Goal: Task Accomplishment & Management: Use online tool/utility

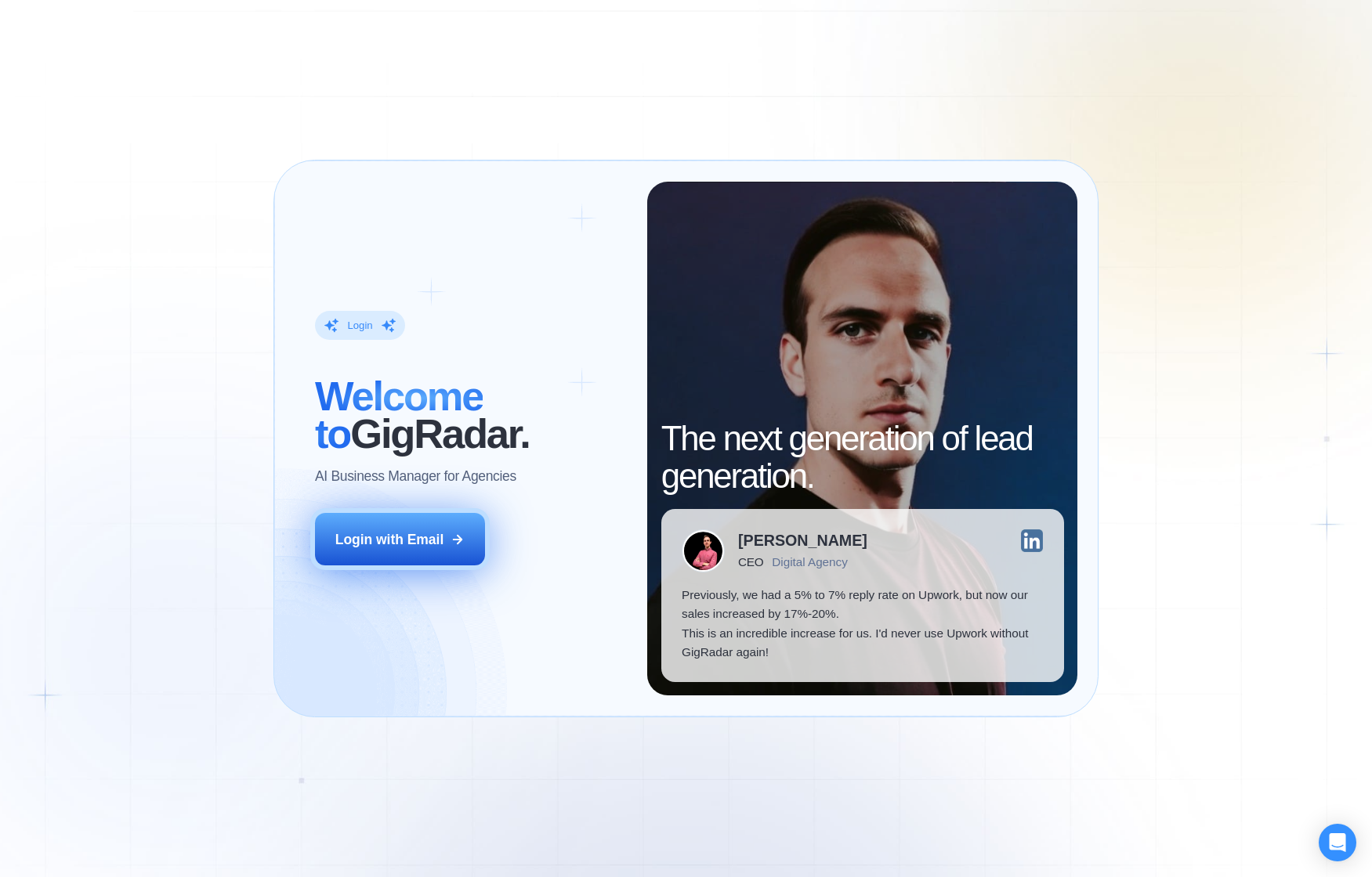
click at [370, 533] on div "Login with Email" at bounding box center [390, 539] width 108 height 19
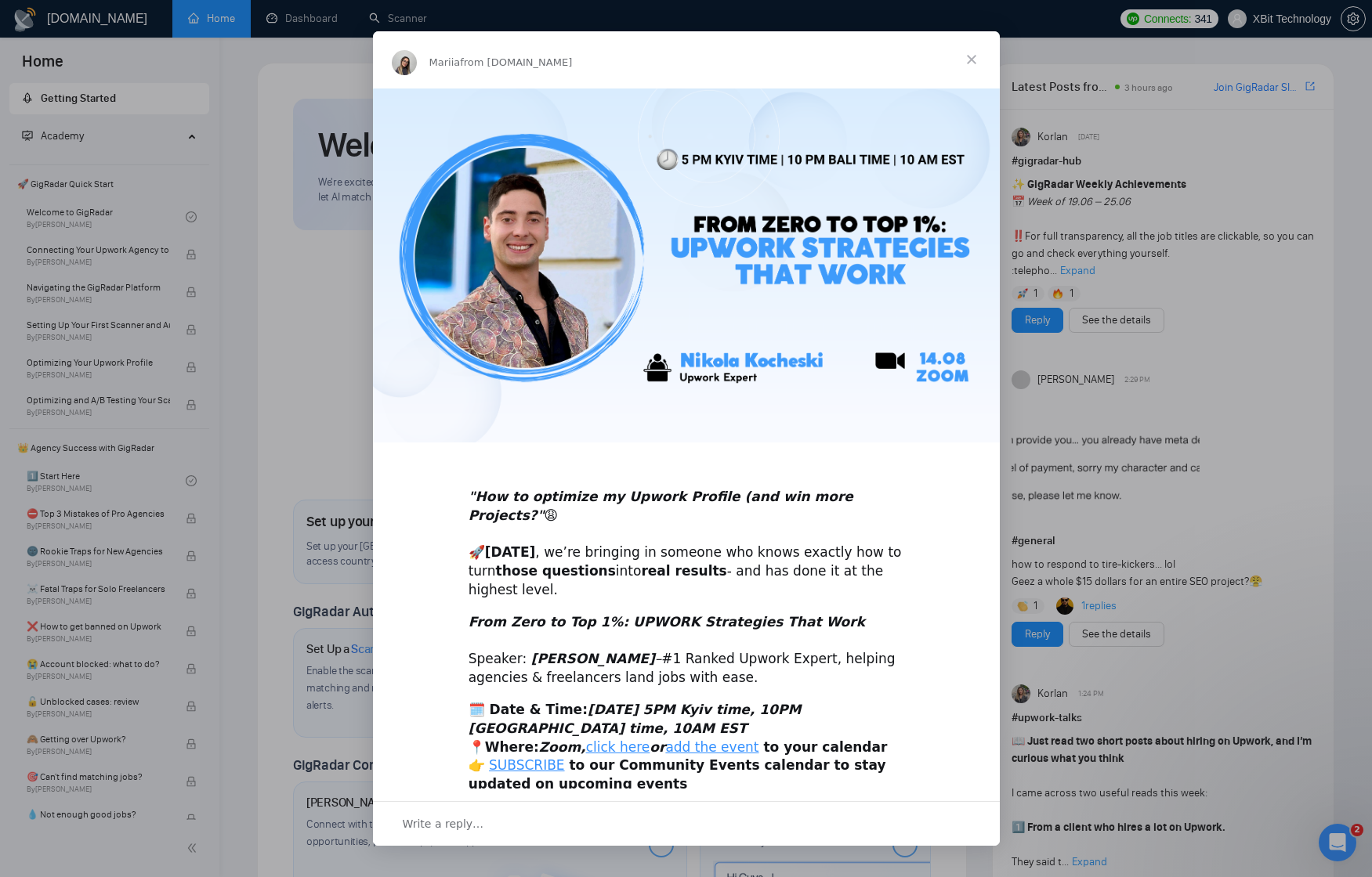
click at [977, 66] on span "Close" at bounding box center [971, 59] width 57 height 57
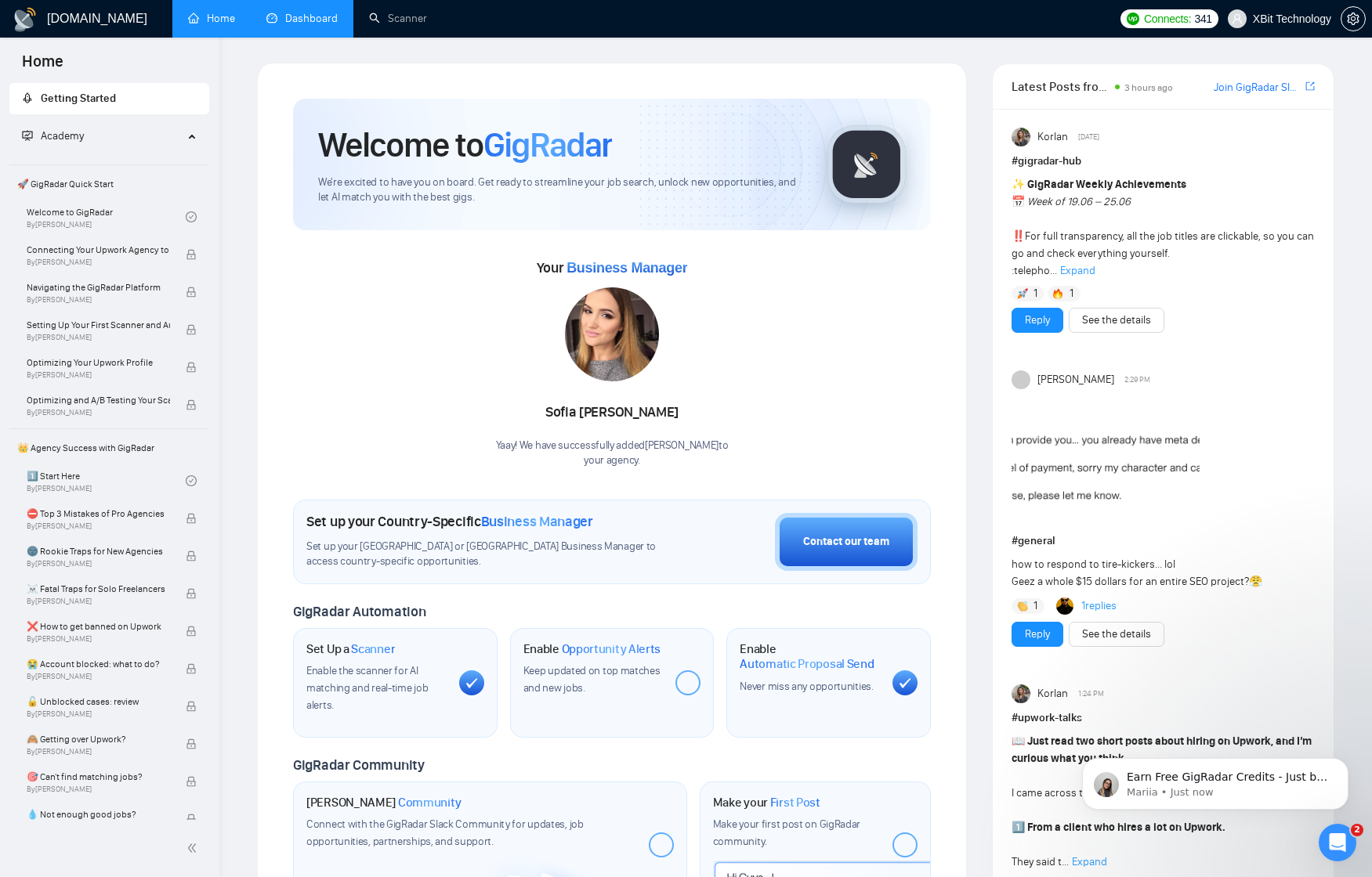
click at [322, 11] on link "Dashboard" at bounding box center [302, 18] width 71 height 13
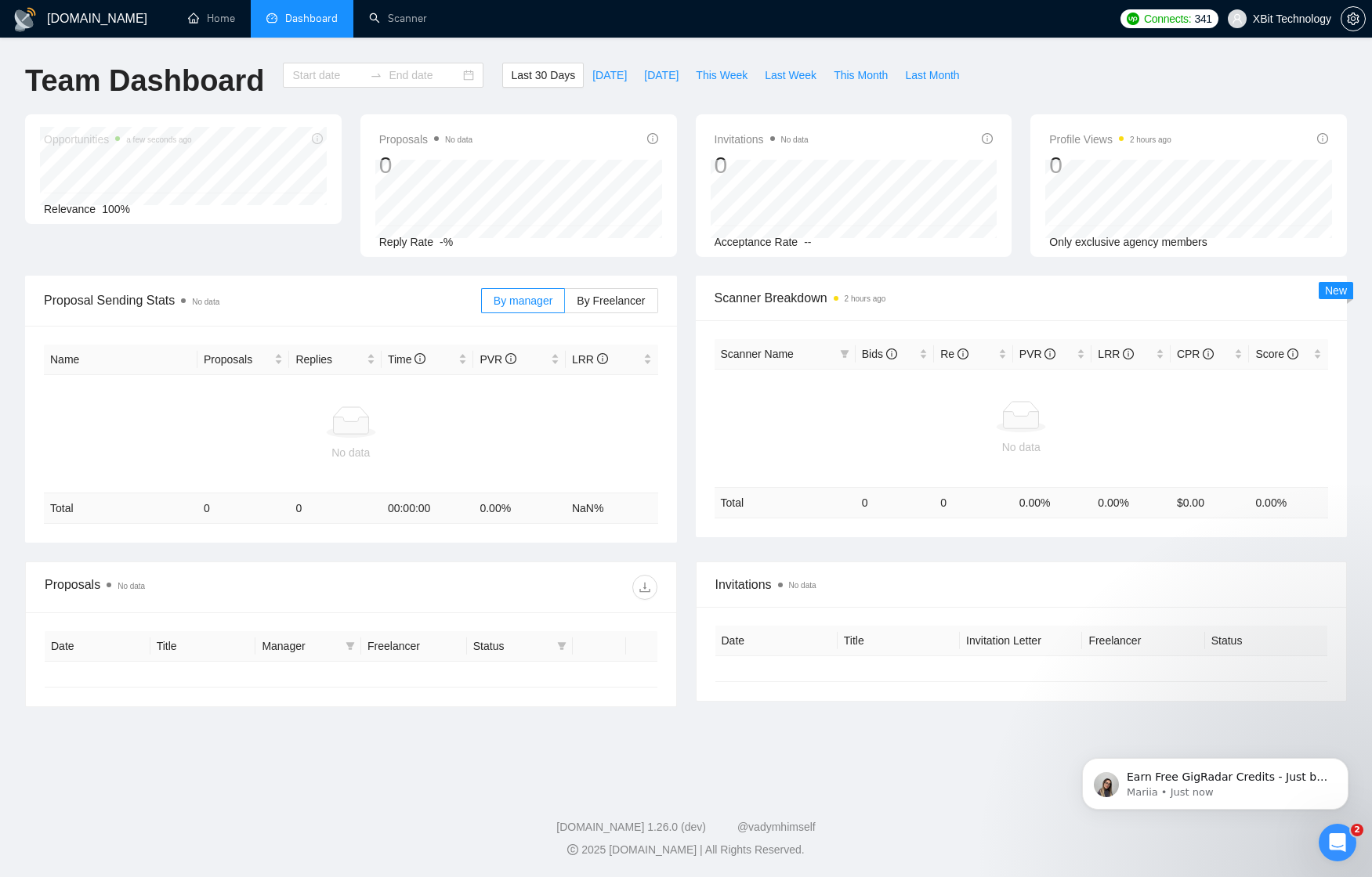
type input "[DATE]"
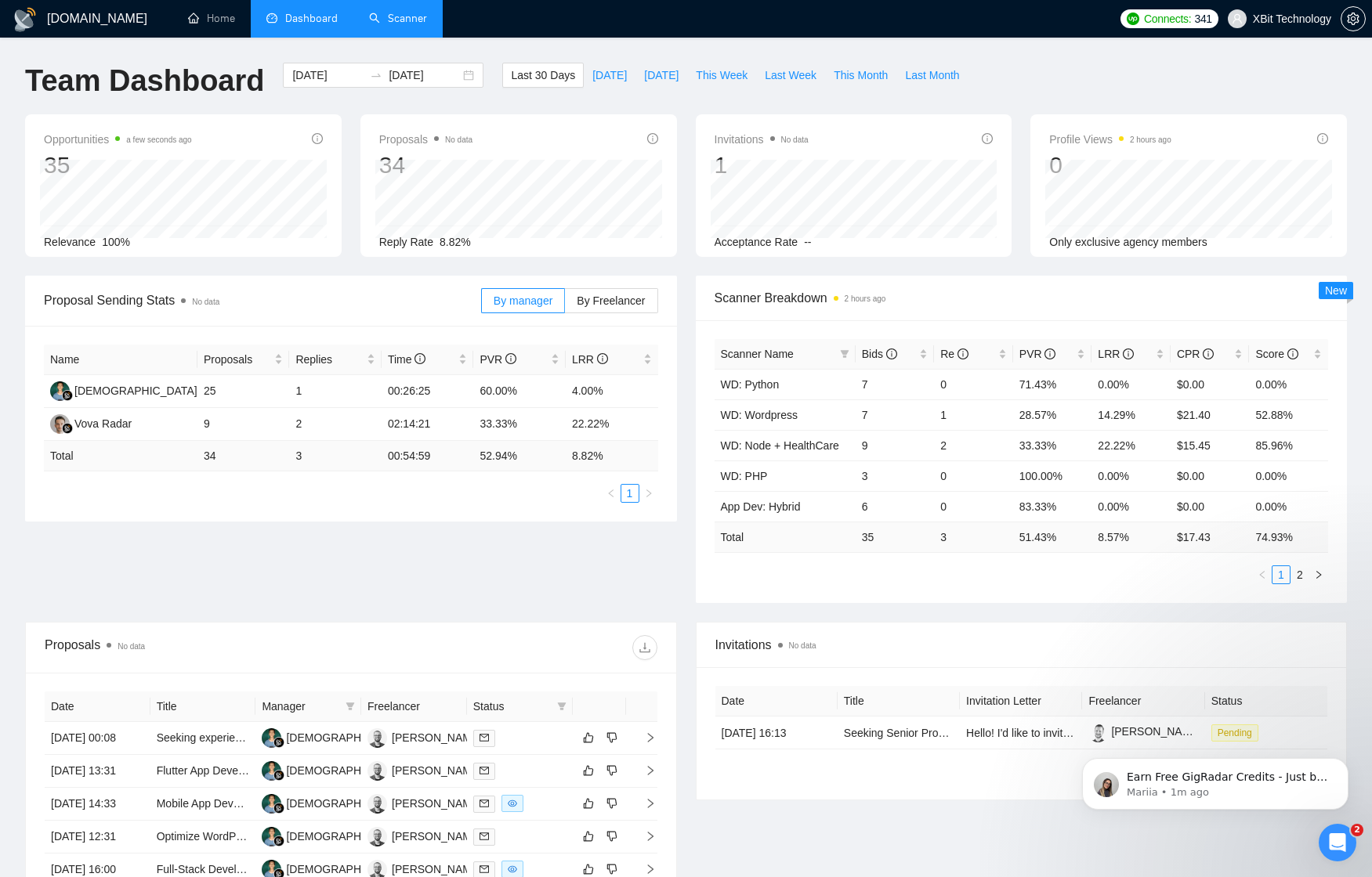
click at [413, 16] on link "Scanner" at bounding box center [398, 18] width 58 height 13
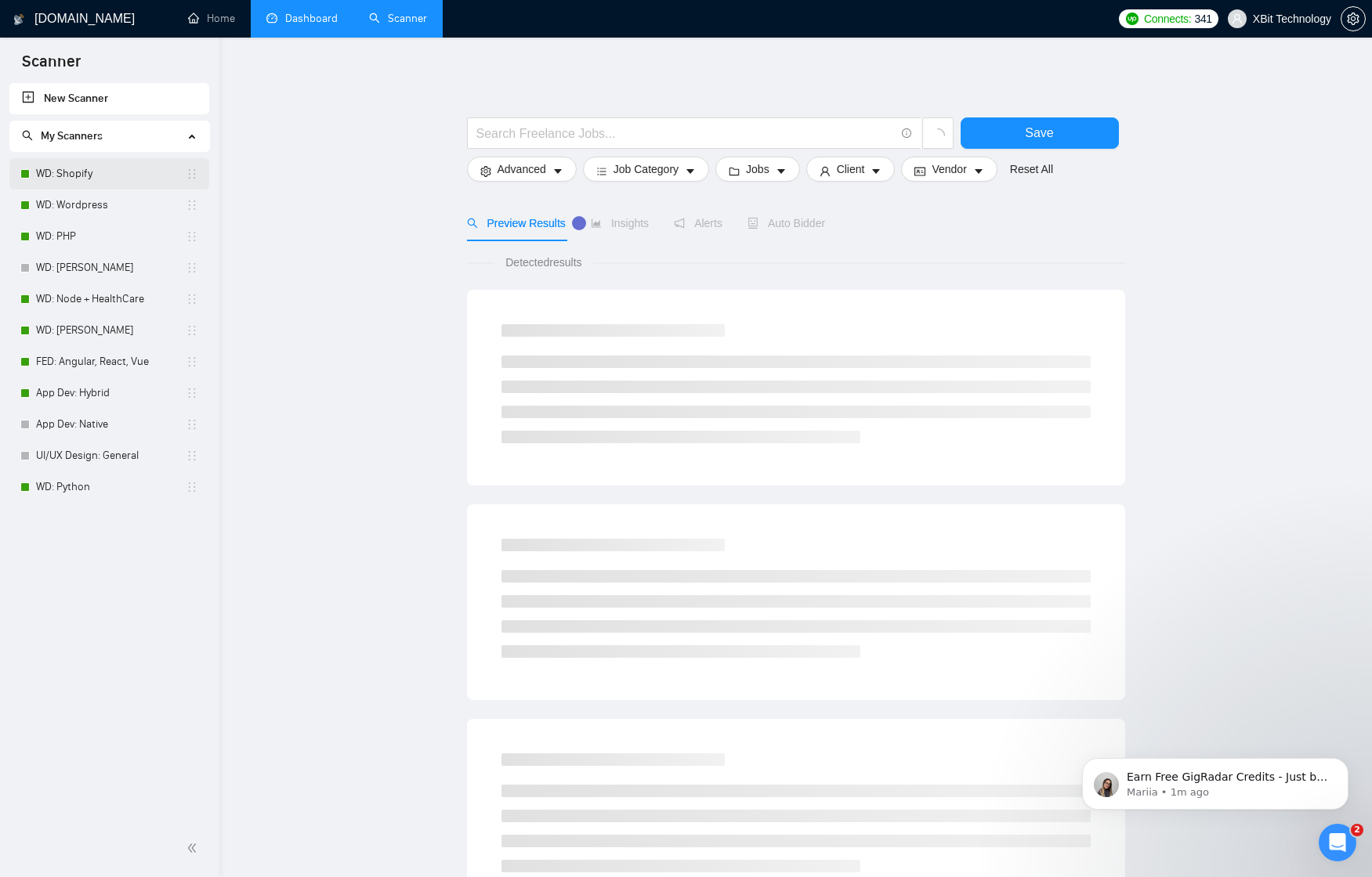
click at [86, 176] on link "WD: Shopify" at bounding box center [111, 174] width 149 height 31
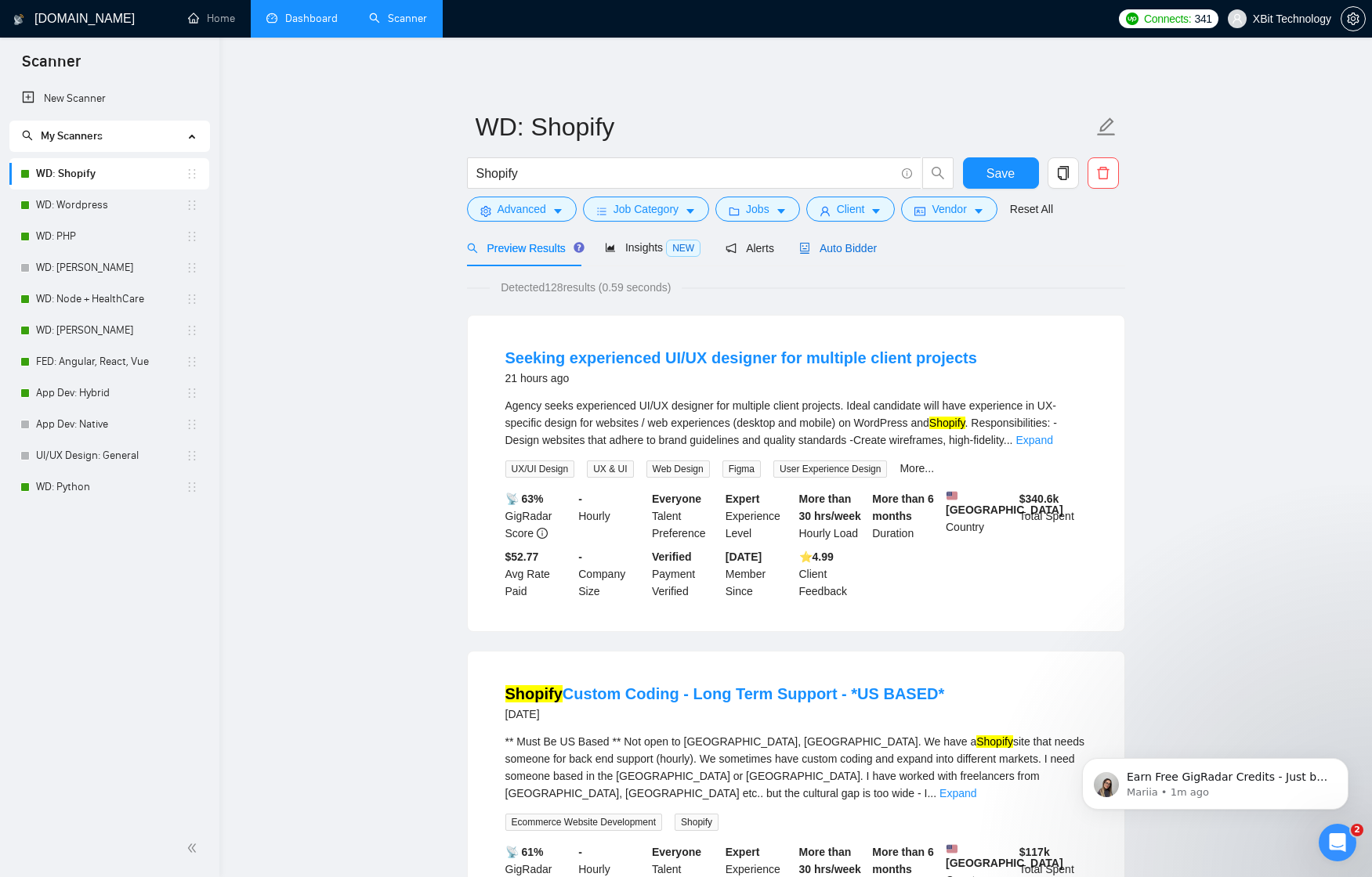
click at [850, 248] on span "Auto Bidder" at bounding box center [837, 248] width 78 height 12
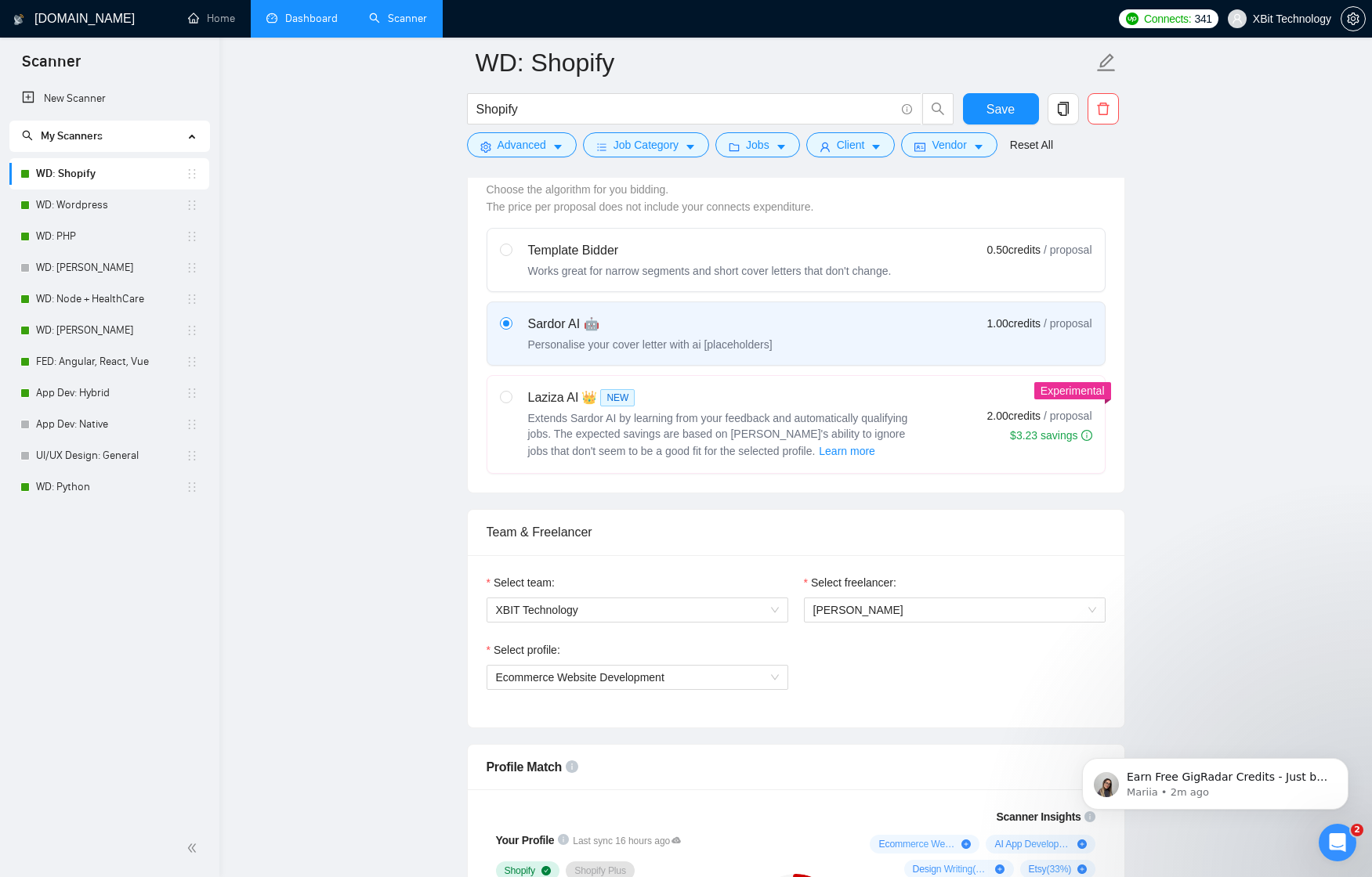
scroll to position [457, 0]
click at [508, 392] on input "radio" at bounding box center [504, 393] width 11 height 11
radio input "true"
radio input "false"
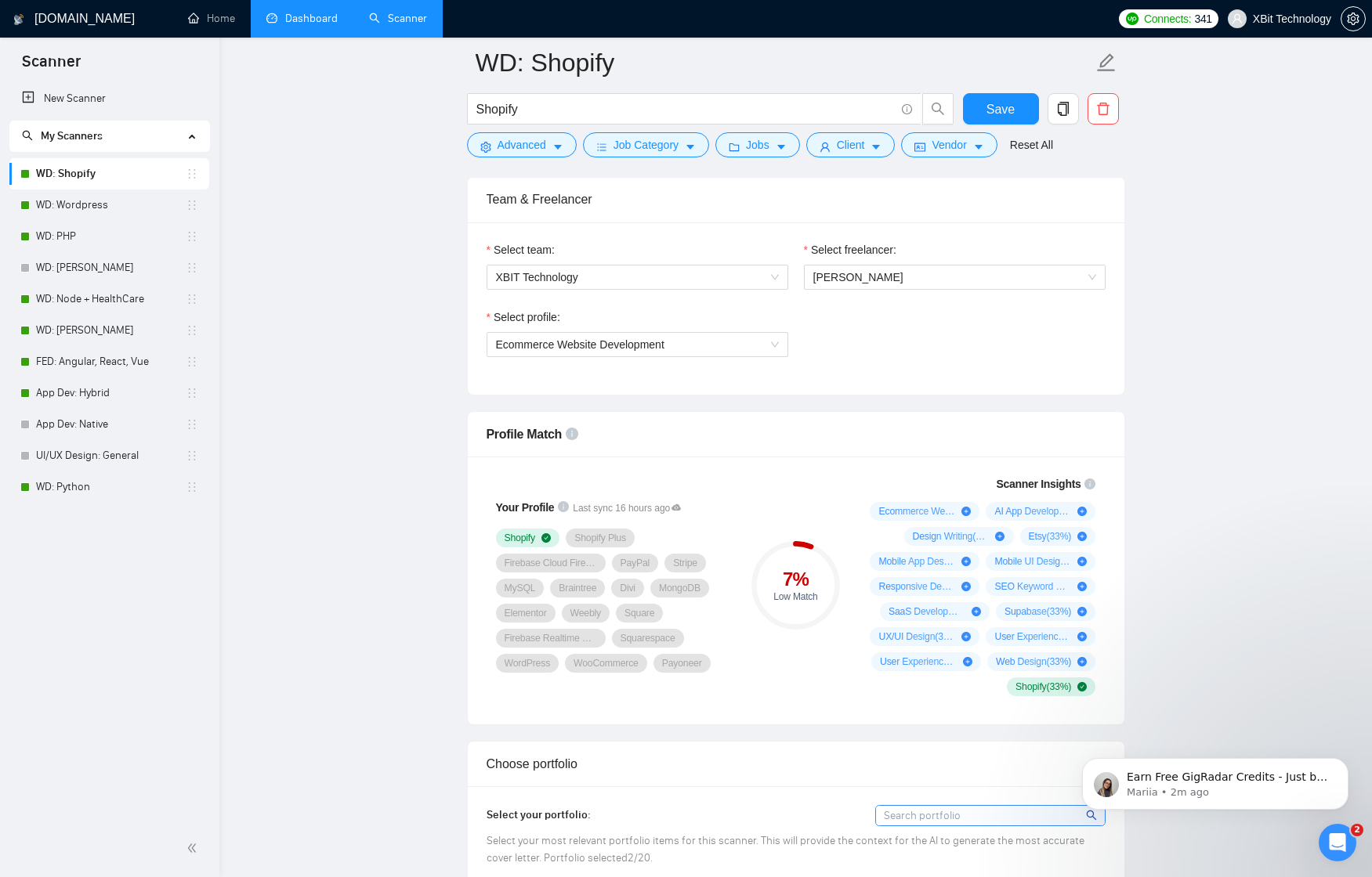
scroll to position [787, 0]
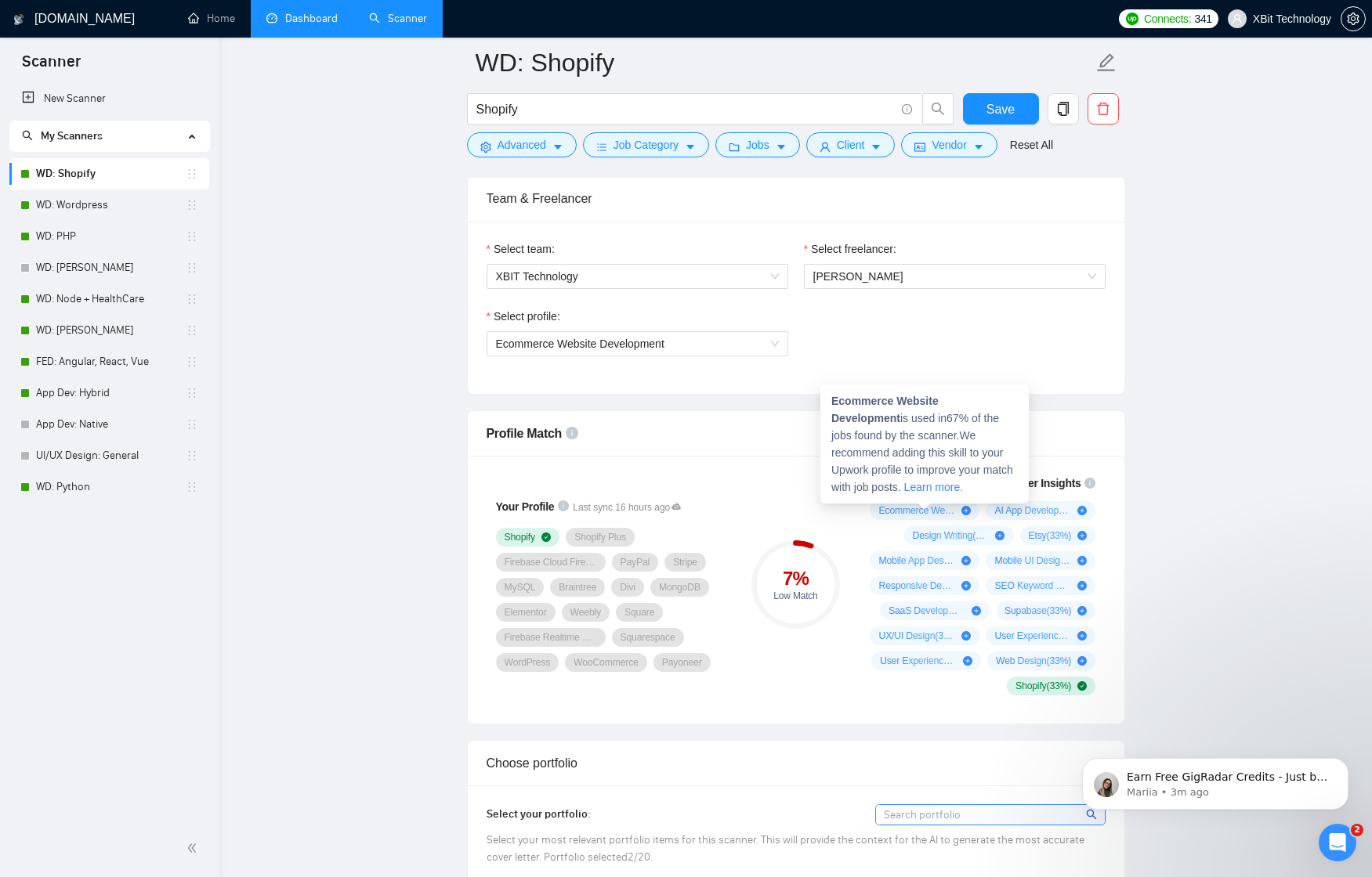
click at [967, 510] on icon "plus-circle" at bounding box center [965, 510] width 9 height 9
drag, startPoint x: 833, startPoint y: 402, endPoint x: 1018, endPoint y: 401, distance: 185.0
click at [1018, 401] on div "Ecommerce Website Development is used in 67 % of the jobs found by the scanner.…" at bounding box center [924, 443] width 208 height 119
copy strong "Ecommerce Website Development"
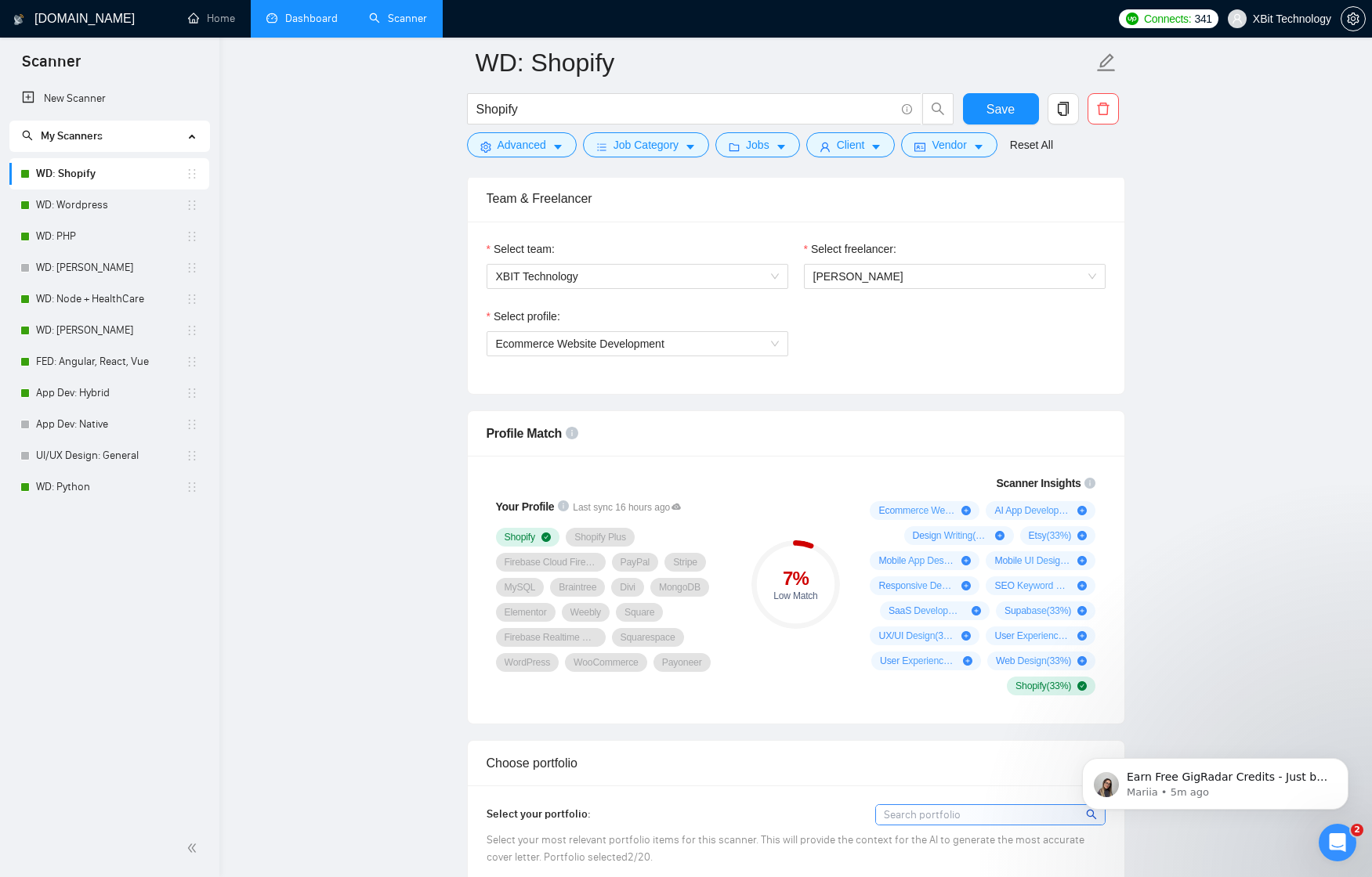
scroll to position [768, 0]
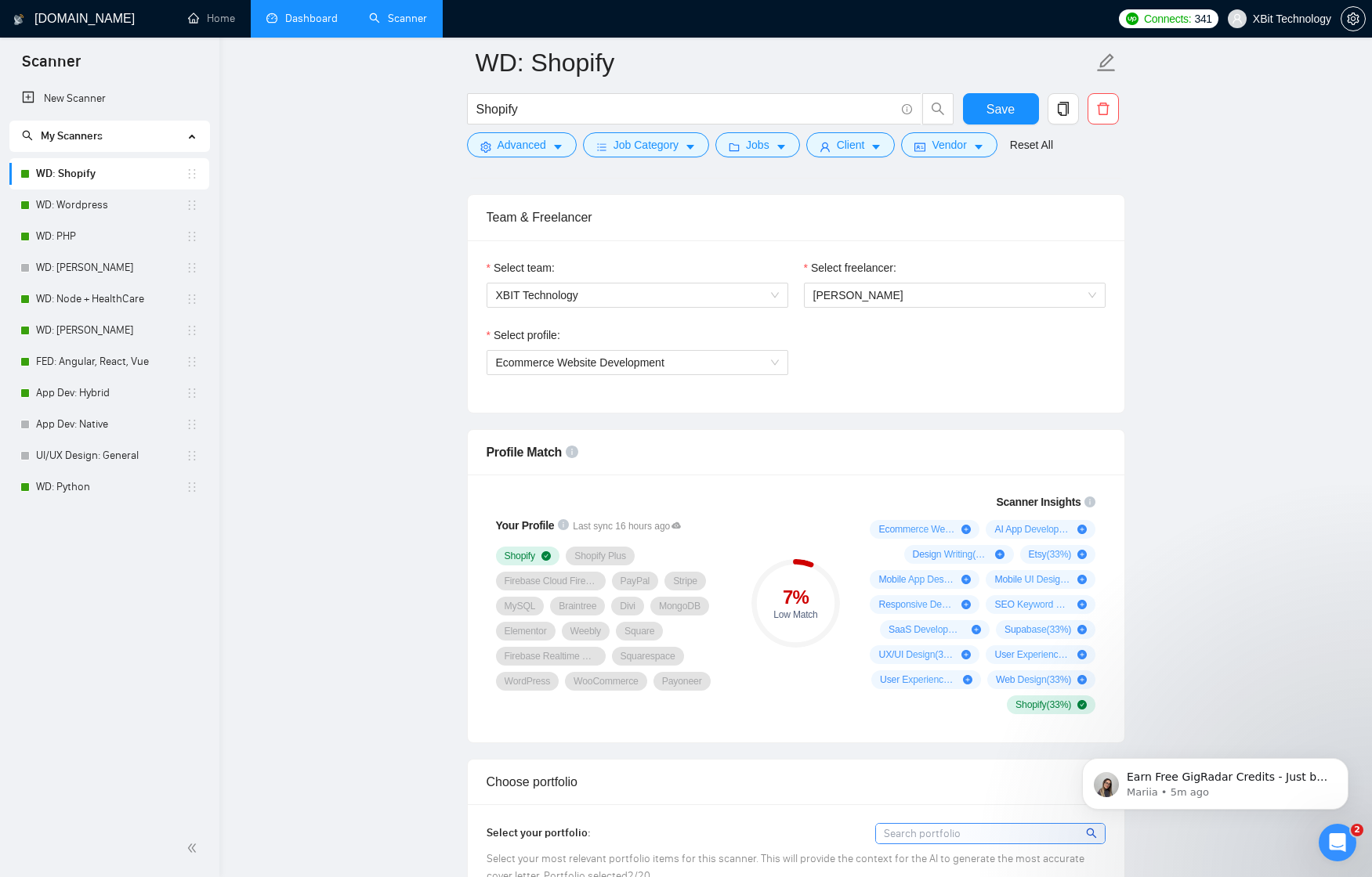
click at [882, 367] on div "Select profile: Ecommerce Website Development" at bounding box center [796, 360] width 635 height 67
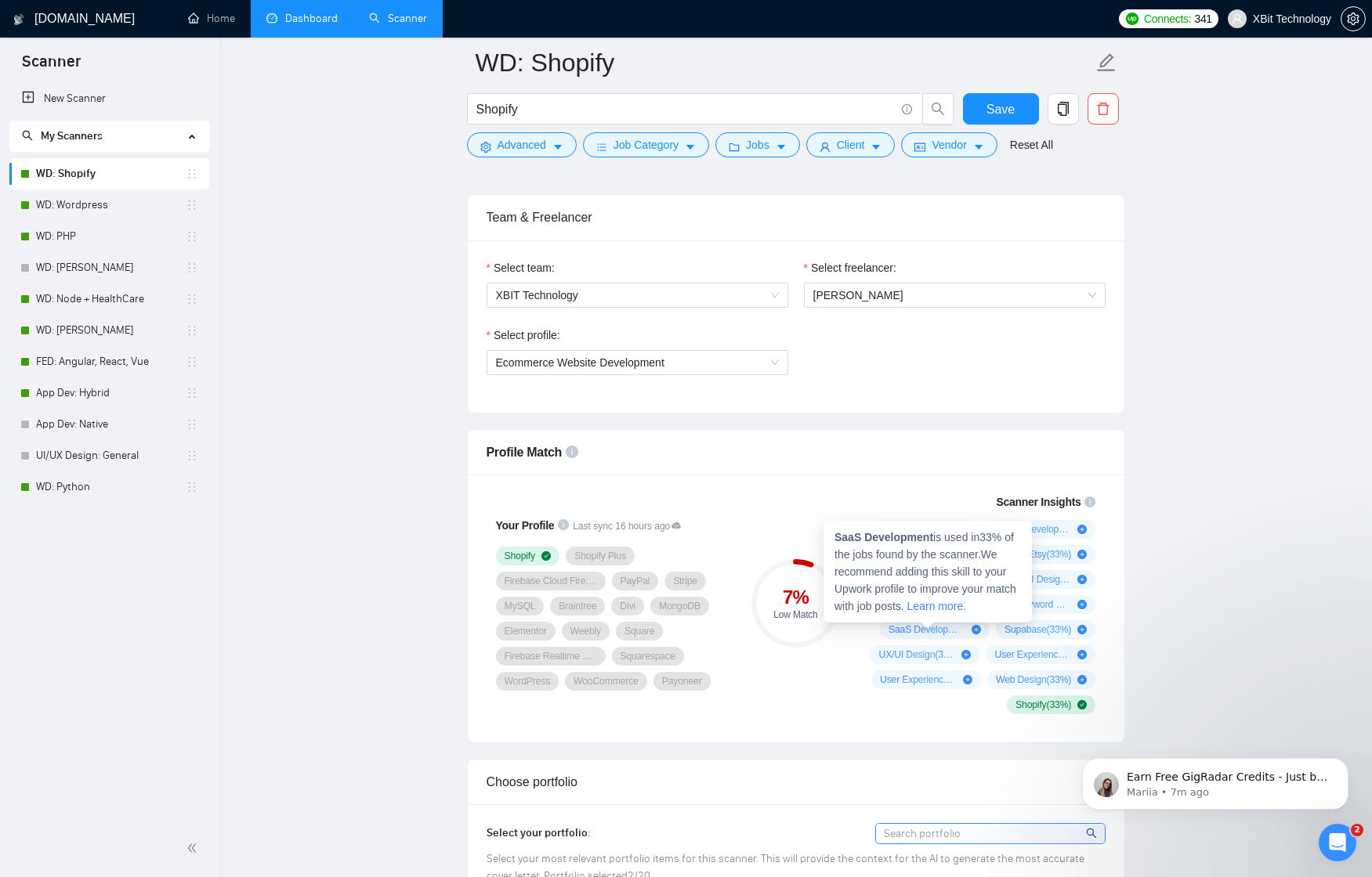
click at [891, 540] on strong "SaaS Development" at bounding box center [883, 537] width 98 height 12
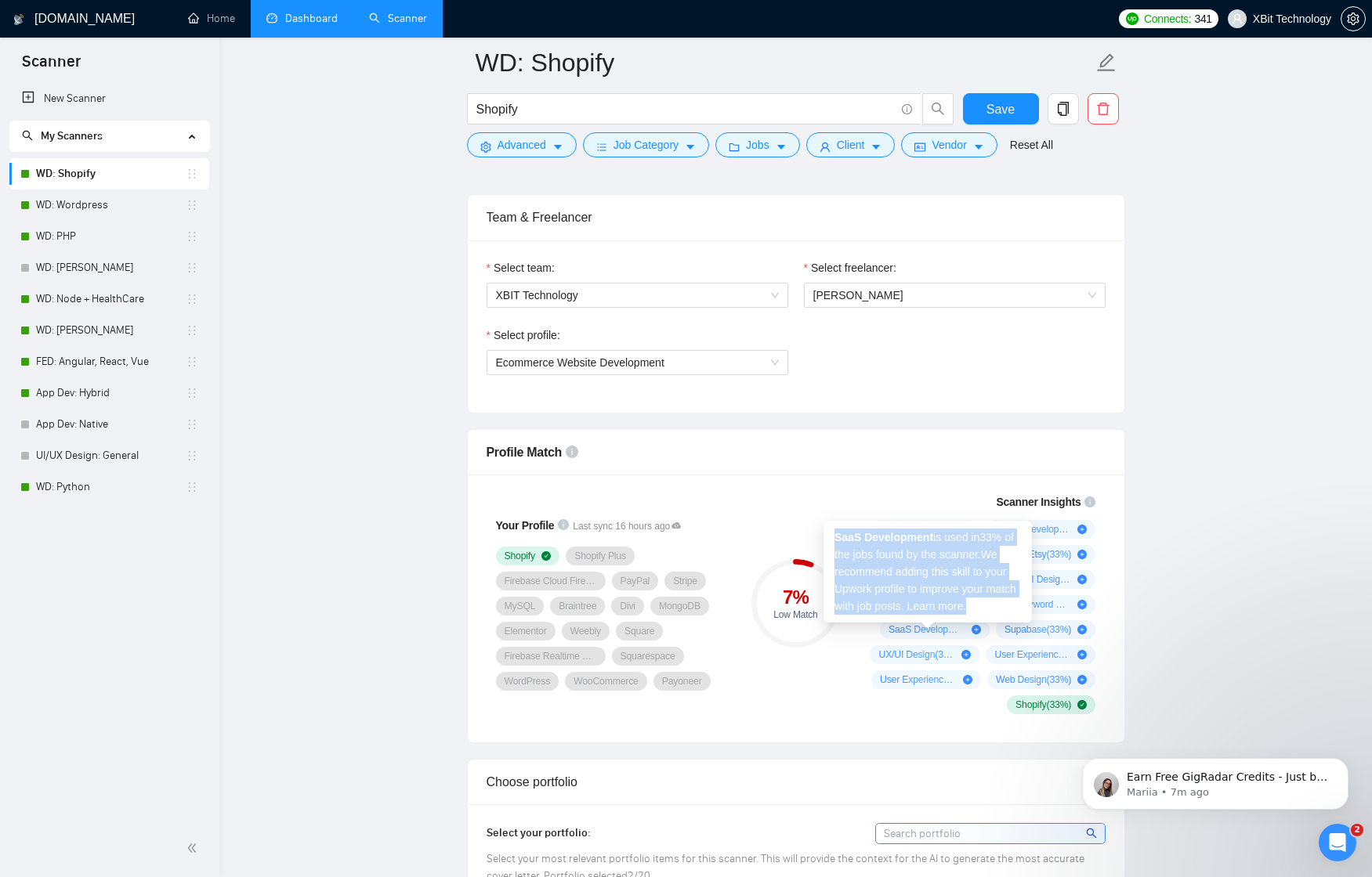
click at [891, 540] on strong "SaaS Development" at bounding box center [883, 537] width 98 height 12
drag, startPoint x: 835, startPoint y: 538, endPoint x: 937, endPoint y: 538, distance: 102.0
click at [937, 538] on span "SaaS Development is used in 33 % of the jobs found by the scanner. We recommend…" at bounding box center [925, 571] width 182 height 81
copy strong "SaaS Development"
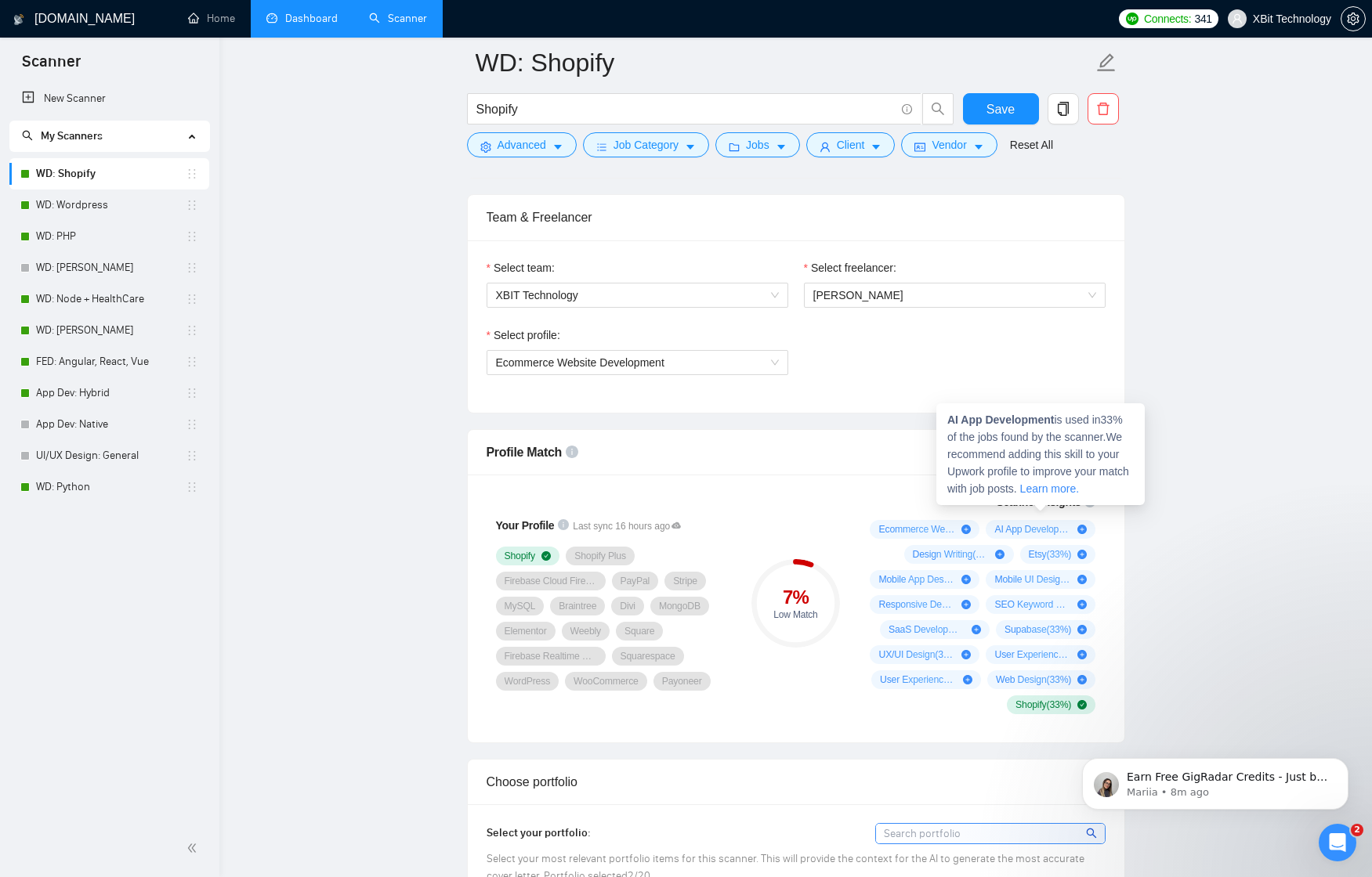
click at [1029, 529] on span "AI App Development ( 33 %)" at bounding box center [1032, 529] width 77 height 12
copy span "Development"
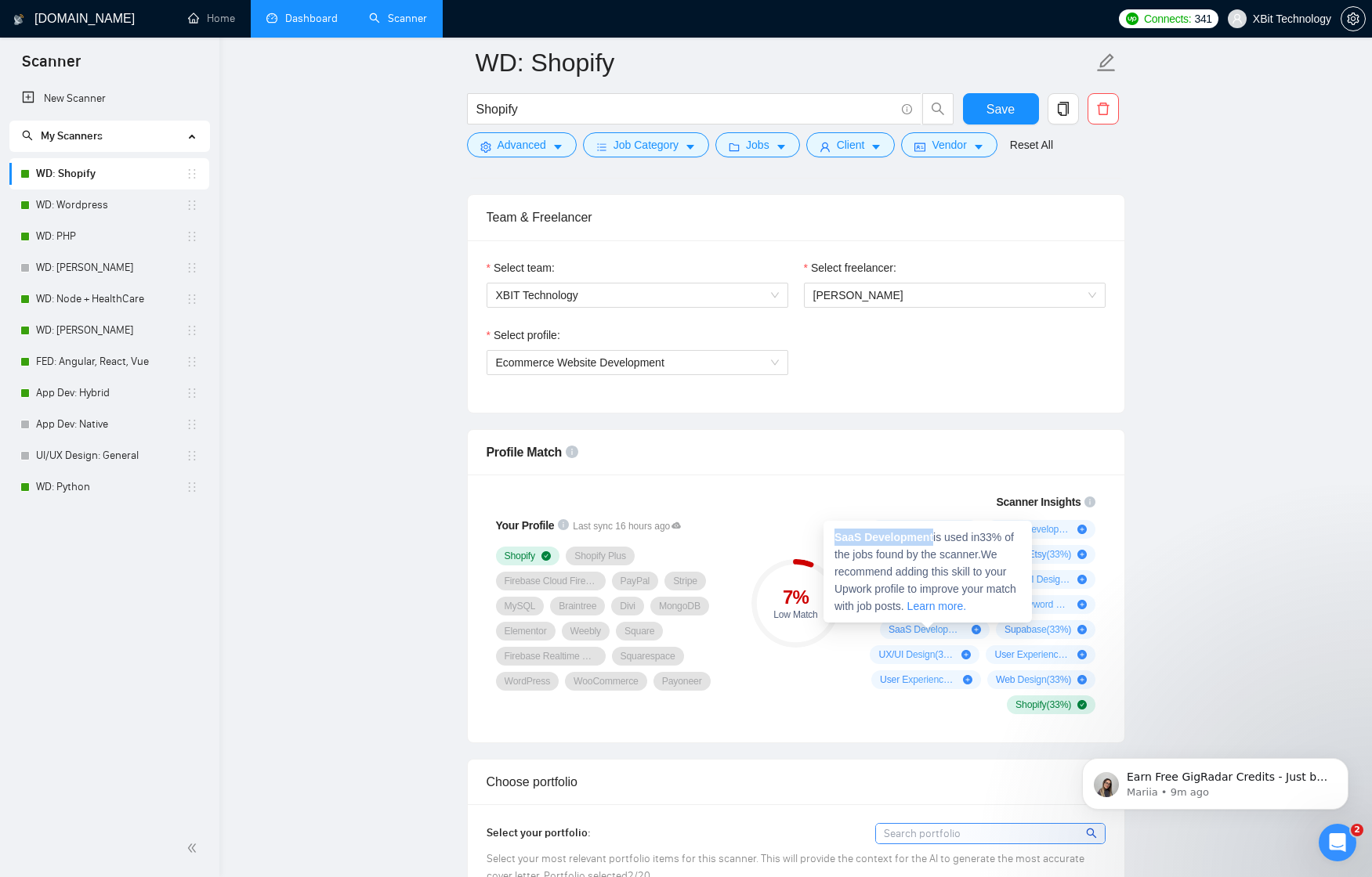
drag, startPoint x: 937, startPoint y: 537, endPoint x: 827, endPoint y: 538, distance: 110.0
click at [827, 538] on div "SaaS Development is used in 33 % of the jobs found by the scanner. We recommend…" at bounding box center [928, 571] width 208 height 102
copy strong "SaaS Development"
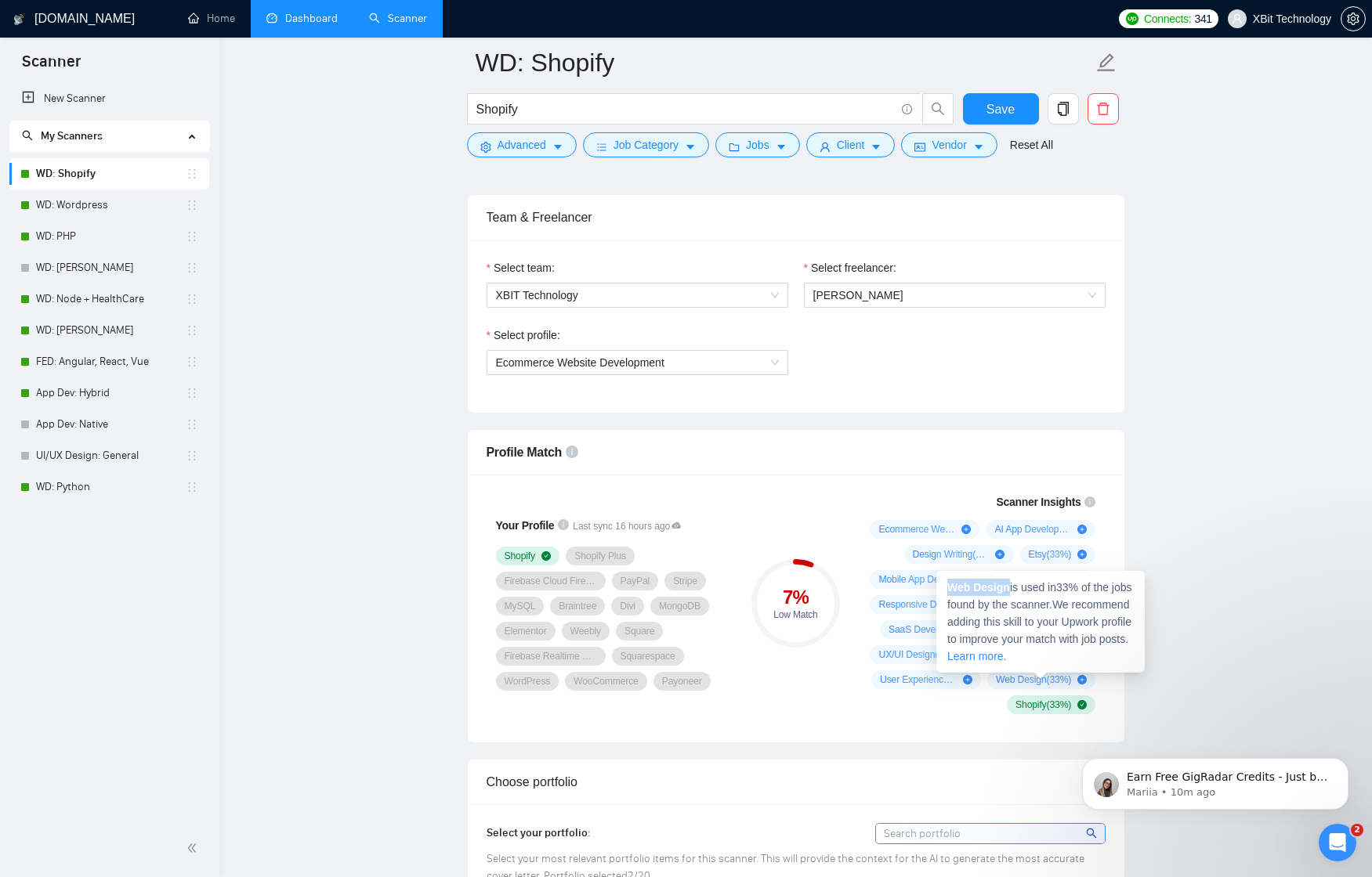
drag, startPoint x: 1012, startPoint y: 584, endPoint x: 944, endPoint y: 582, distance: 68.0
click at [944, 582] on div "Web Design is used in 33 % of the jobs found by the scanner. We recommend addin…" at bounding box center [1040, 621] width 208 height 102
copy strong "Web Design"
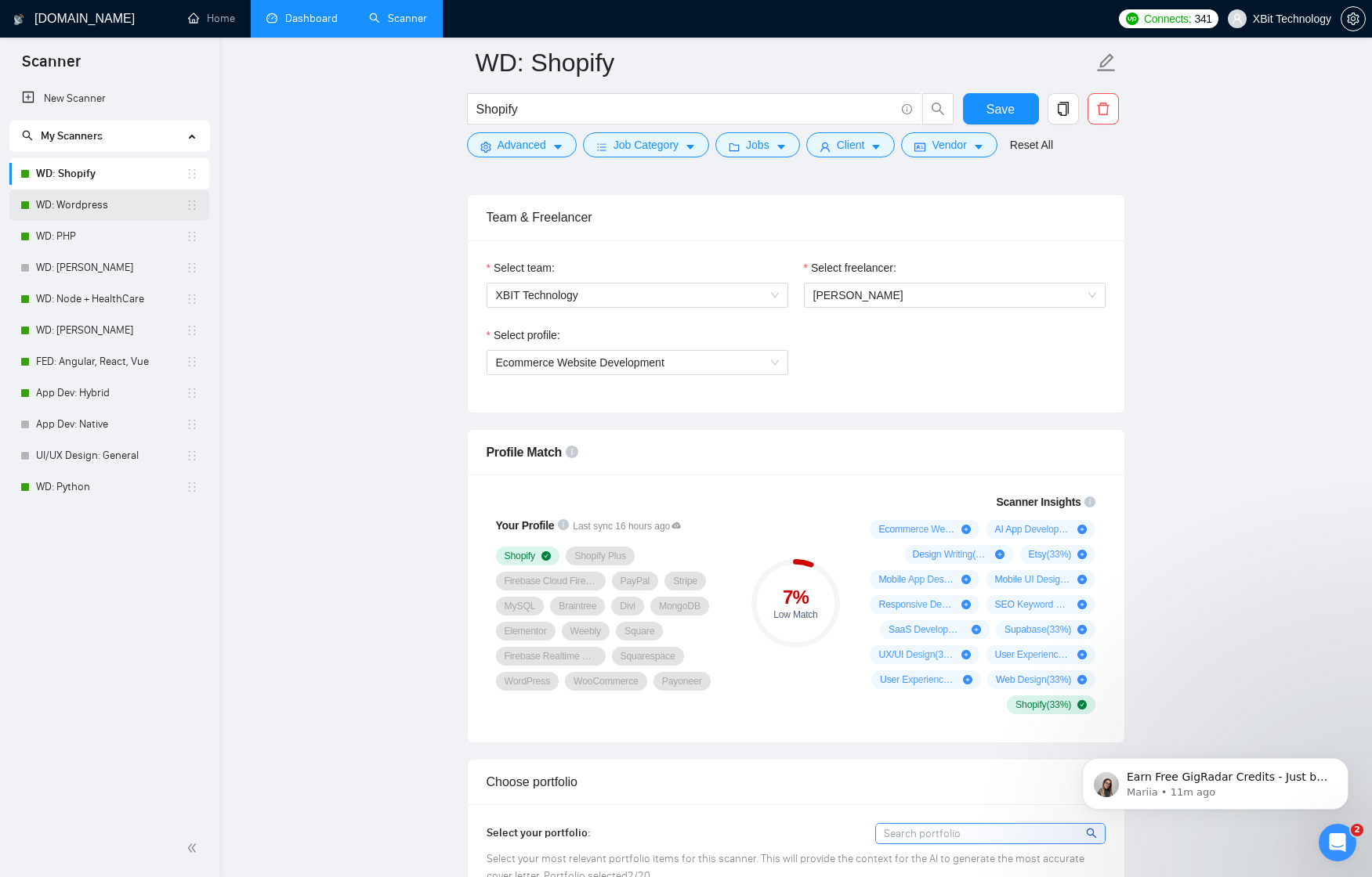
click at [90, 207] on link "WD: Wordpress" at bounding box center [111, 205] width 149 height 31
click at [94, 204] on link "WD: Wordpress" at bounding box center [111, 205] width 149 height 31
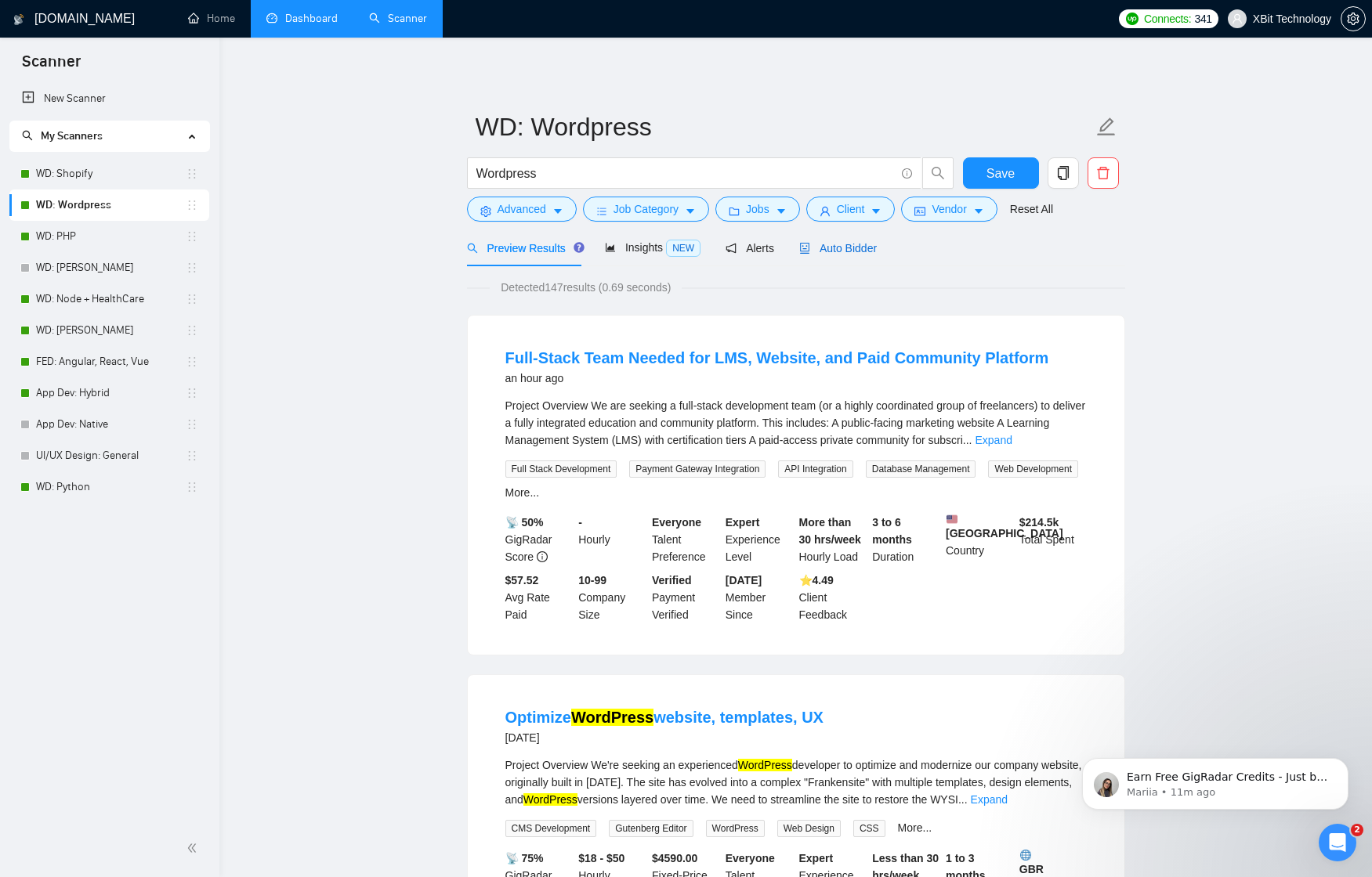
click at [851, 242] on span "Auto Bidder" at bounding box center [837, 248] width 78 height 12
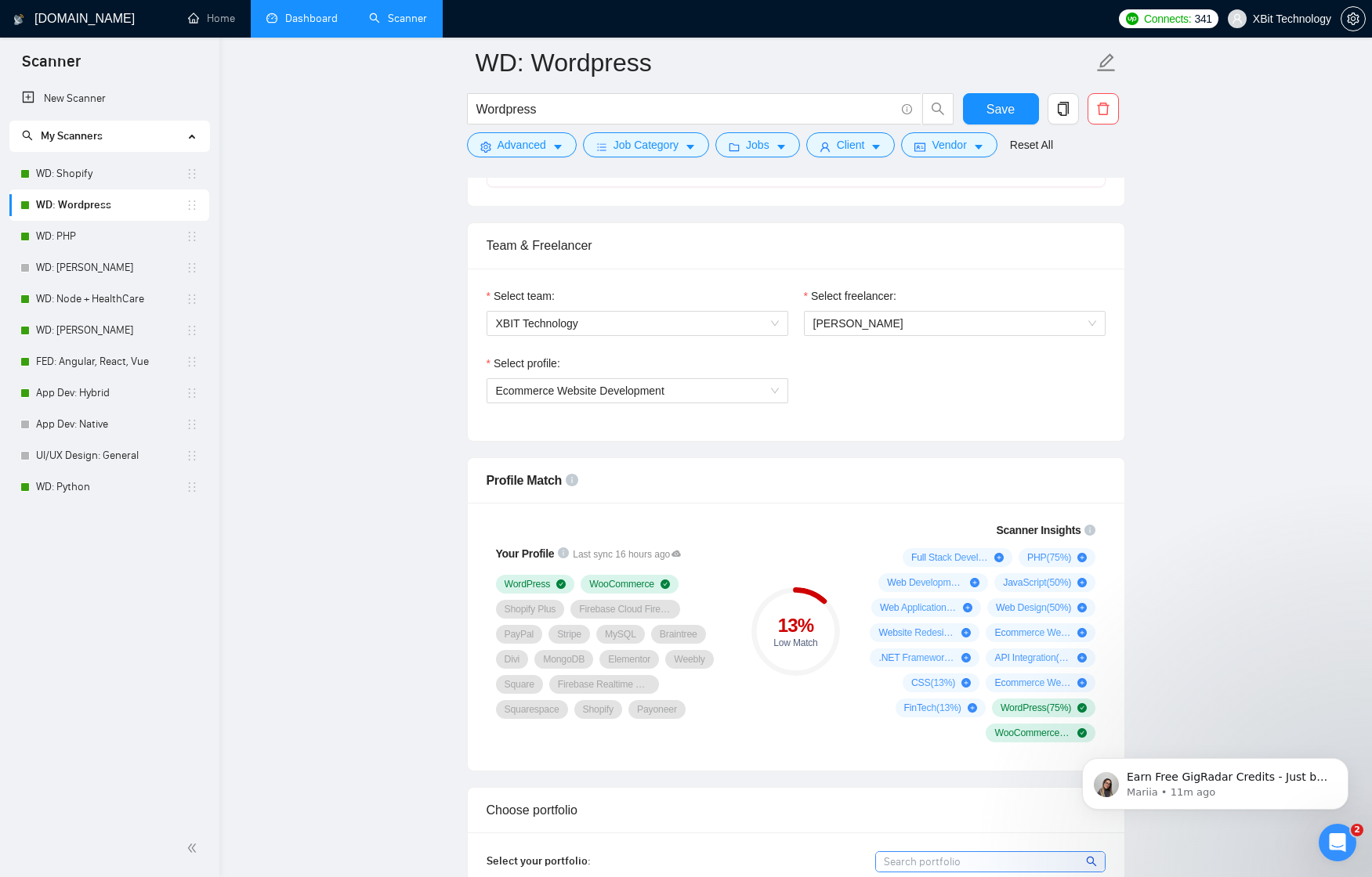
scroll to position [743, 0]
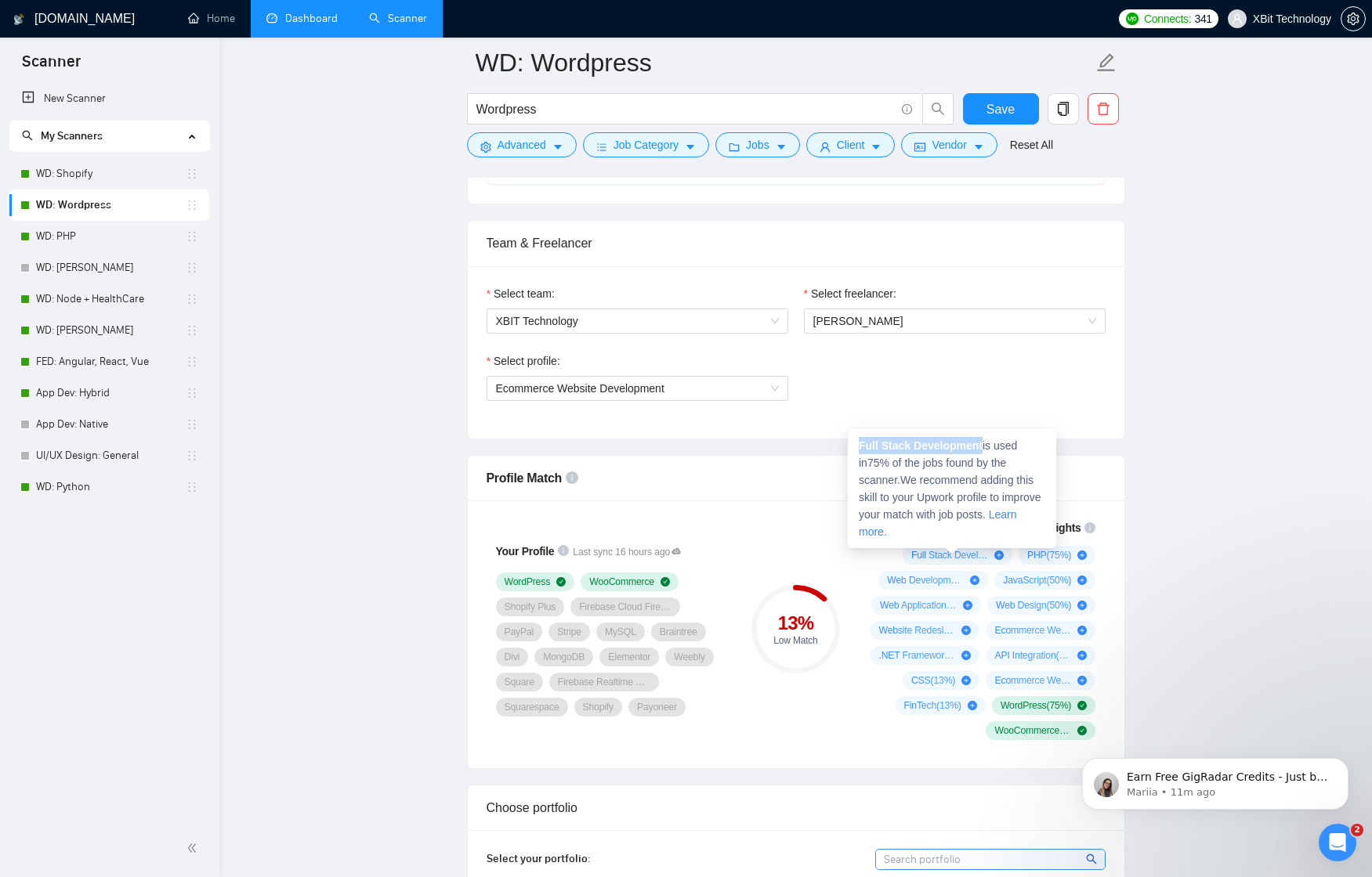
drag, startPoint x: 987, startPoint y: 444, endPoint x: 858, endPoint y: 440, distance: 129.1
click at [858, 440] on div "Full Stack Development is used in 75 % of the jobs found by the scanner. We rec…" at bounding box center [952, 488] width 208 height 119
copy strong "Full Stack Development"
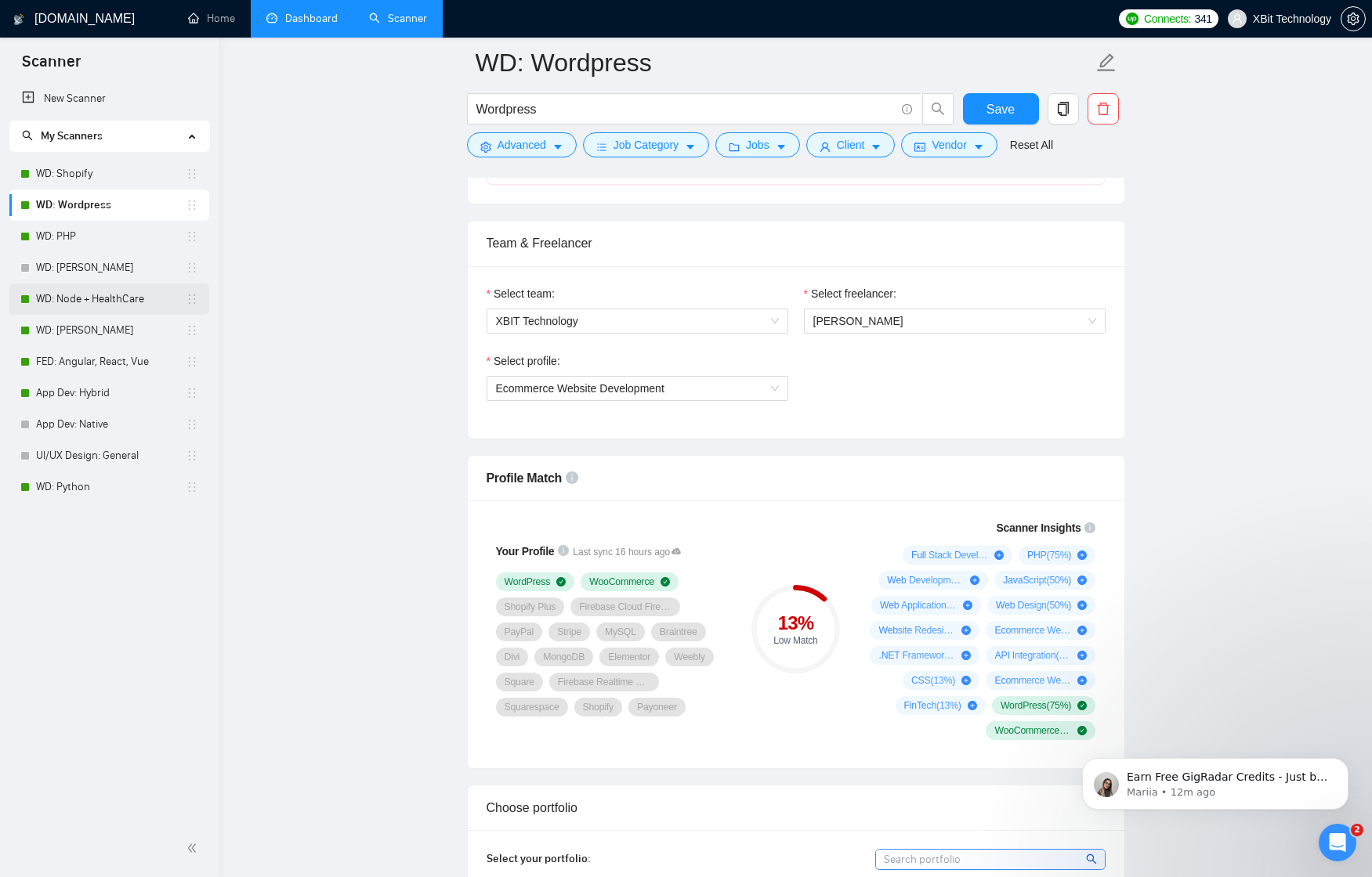
click at [135, 298] on link "WD: Node + HealthCare" at bounding box center [111, 299] width 149 height 31
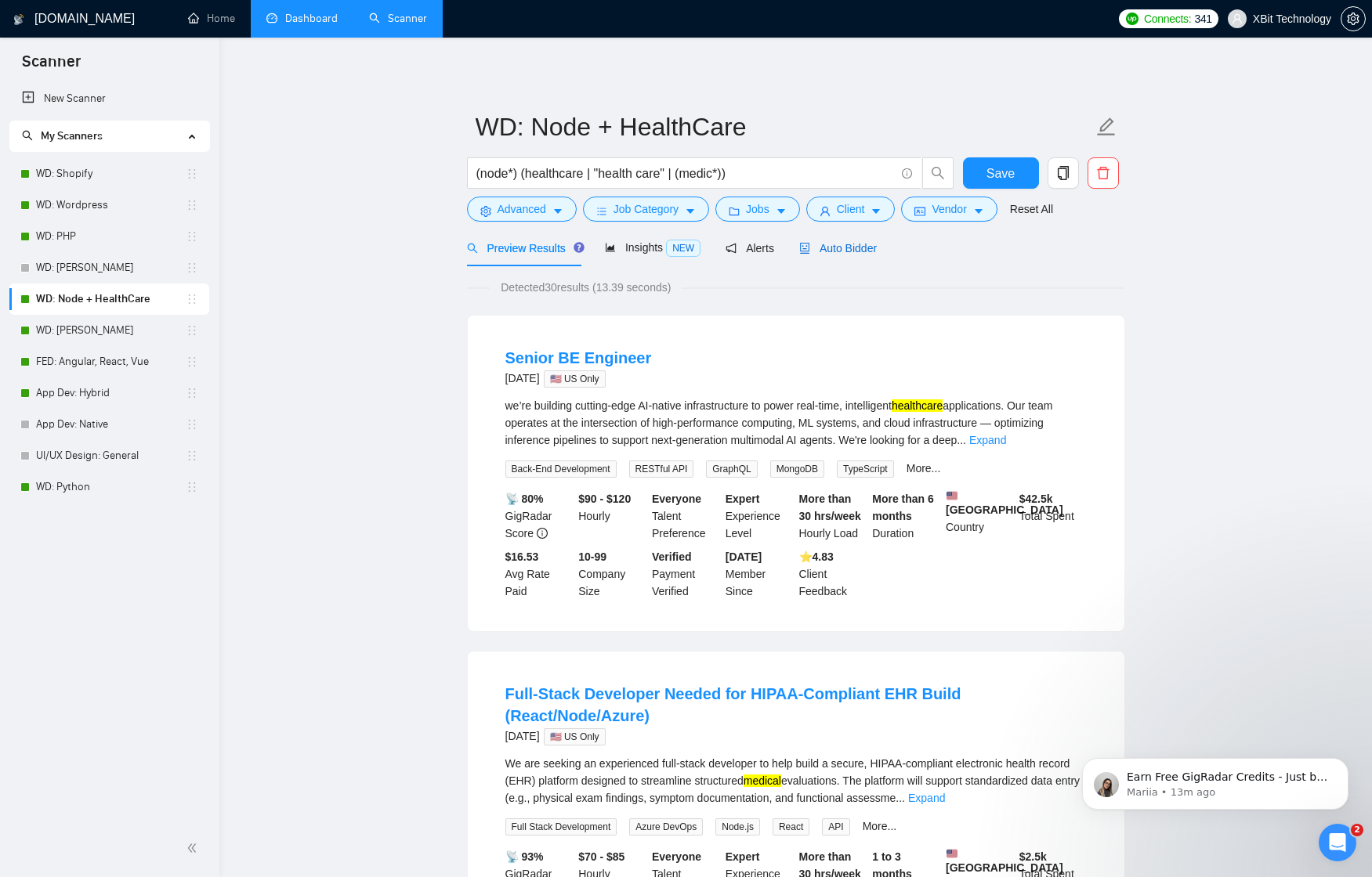
click at [847, 252] on span "Auto Bidder" at bounding box center [837, 248] width 78 height 12
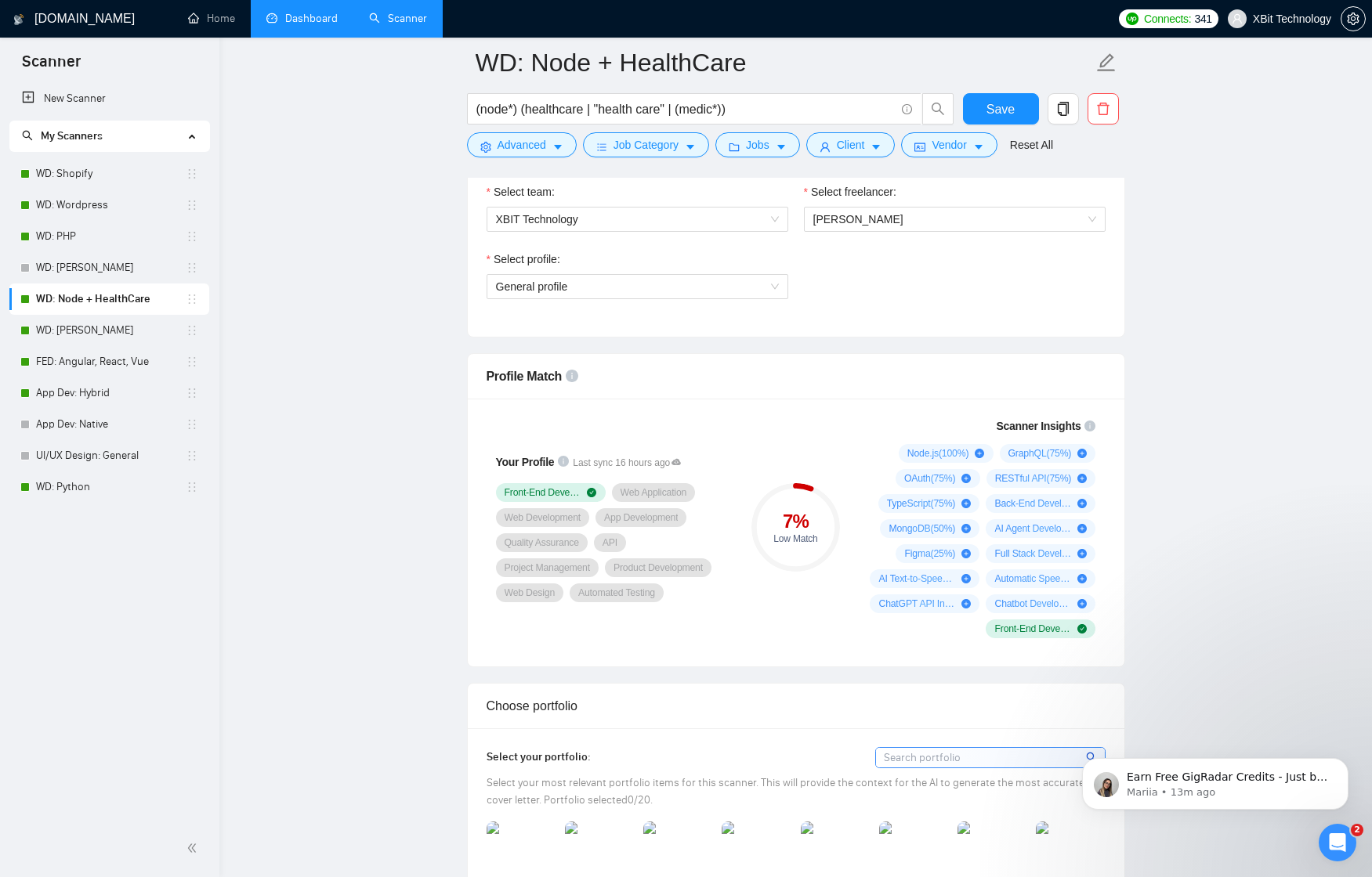
scroll to position [852, 0]
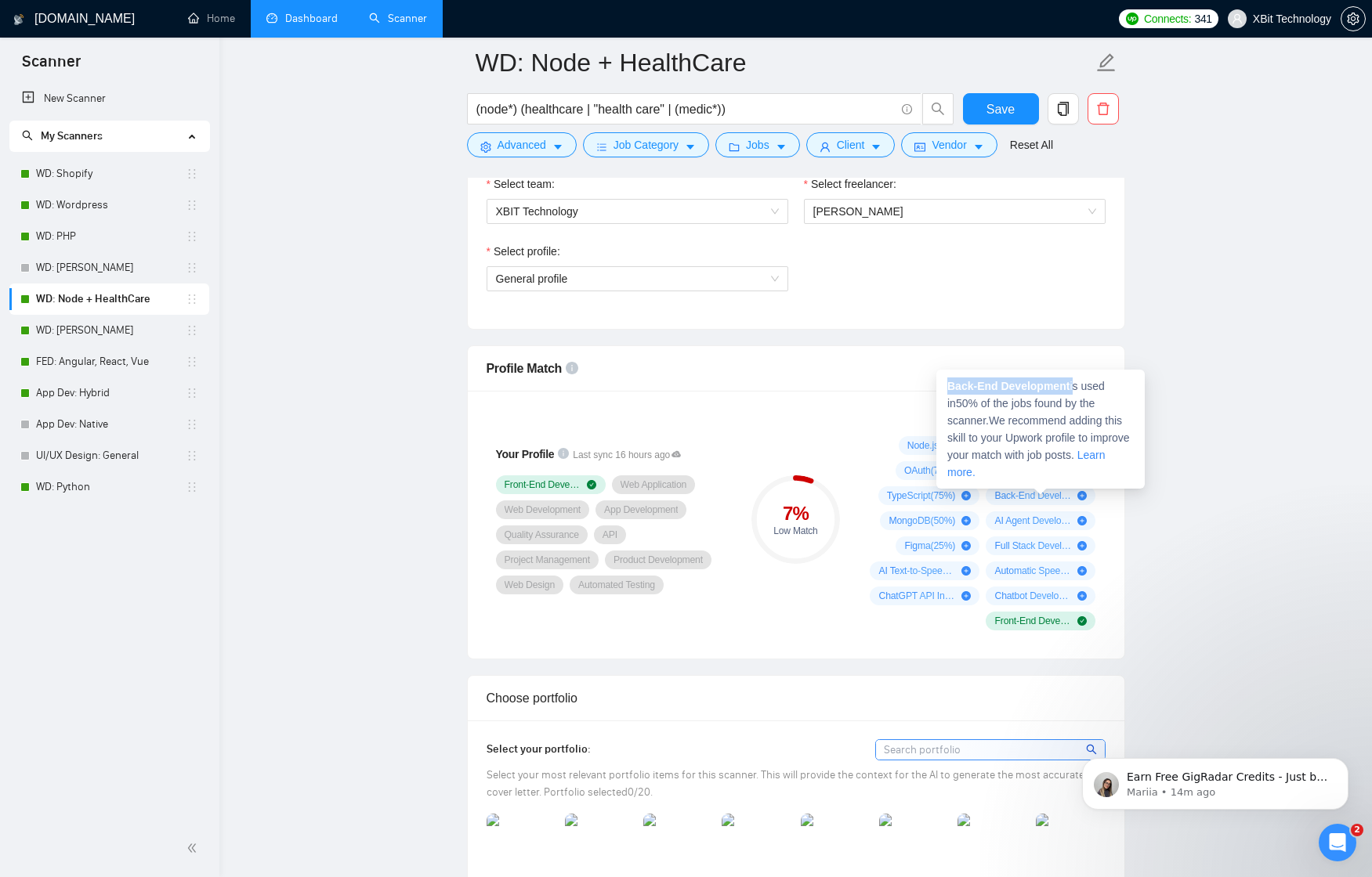
drag, startPoint x: 1075, startPoint y: 388, endPoint x: 947, endPoint y: 388, distance: 128.0
click at [947, 388] on span "Back-End Development is used in 50 % of the jobs found by the scanner. We recom…" at bounding box center [1038, 429] width 183 height 98
copy span "Back-End Development"
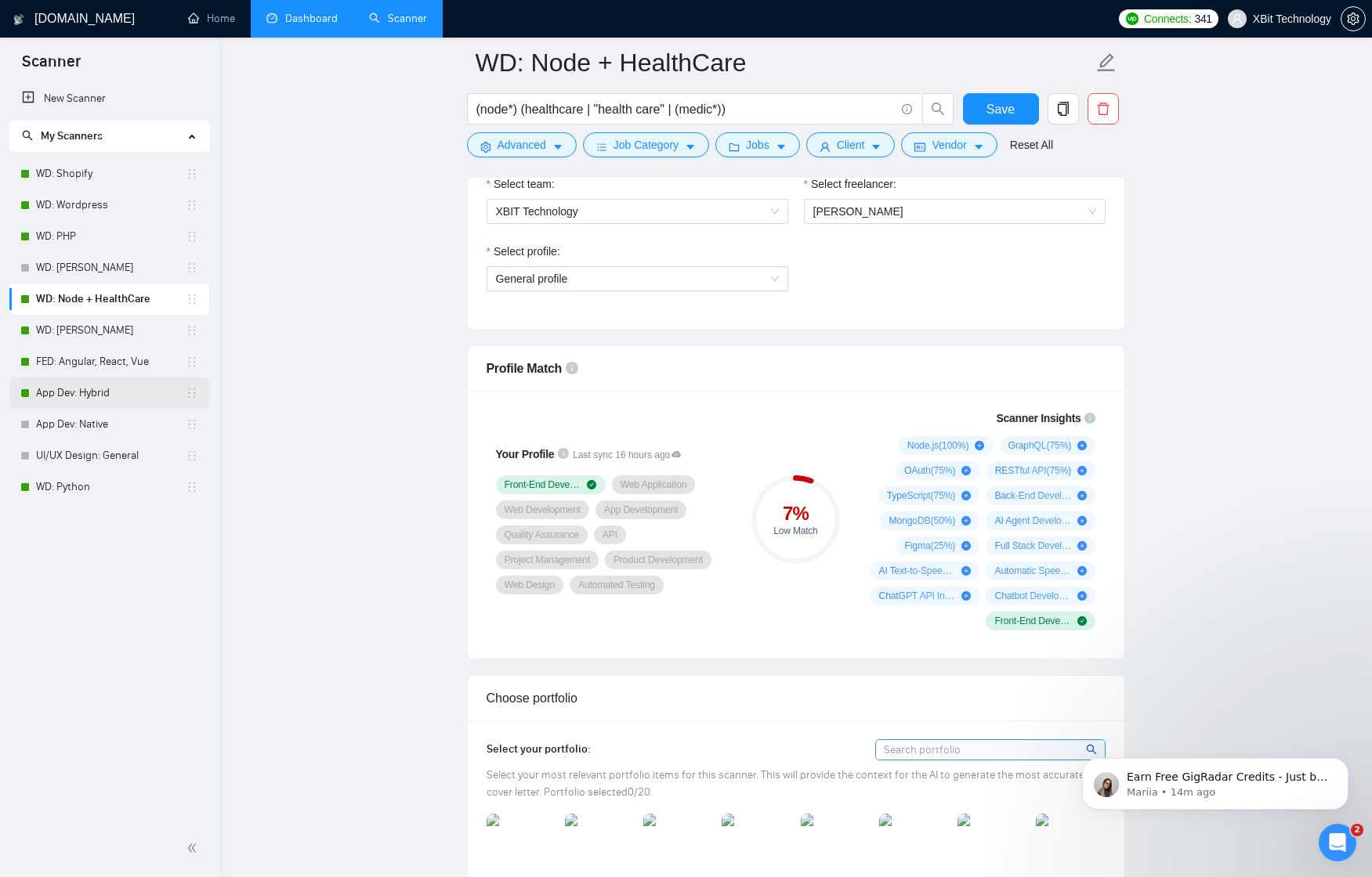
click at [96, 393] on link "App Dev: Hybrid" at bounding box center [111, 393] width 149 height 31
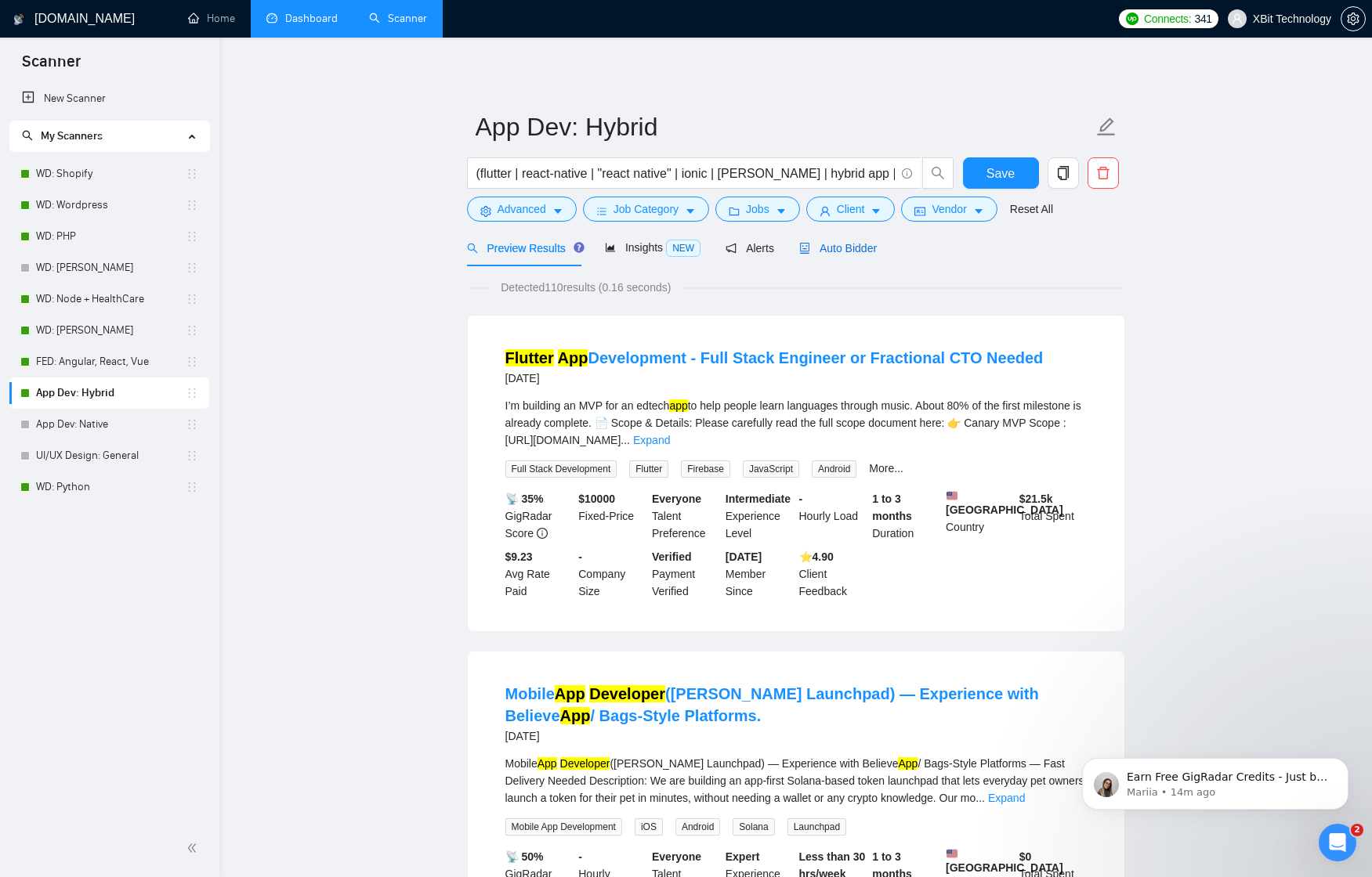
click at [859, 248] on span "Auto Bidder" at bounding box center [837, 248] width 78 height 12
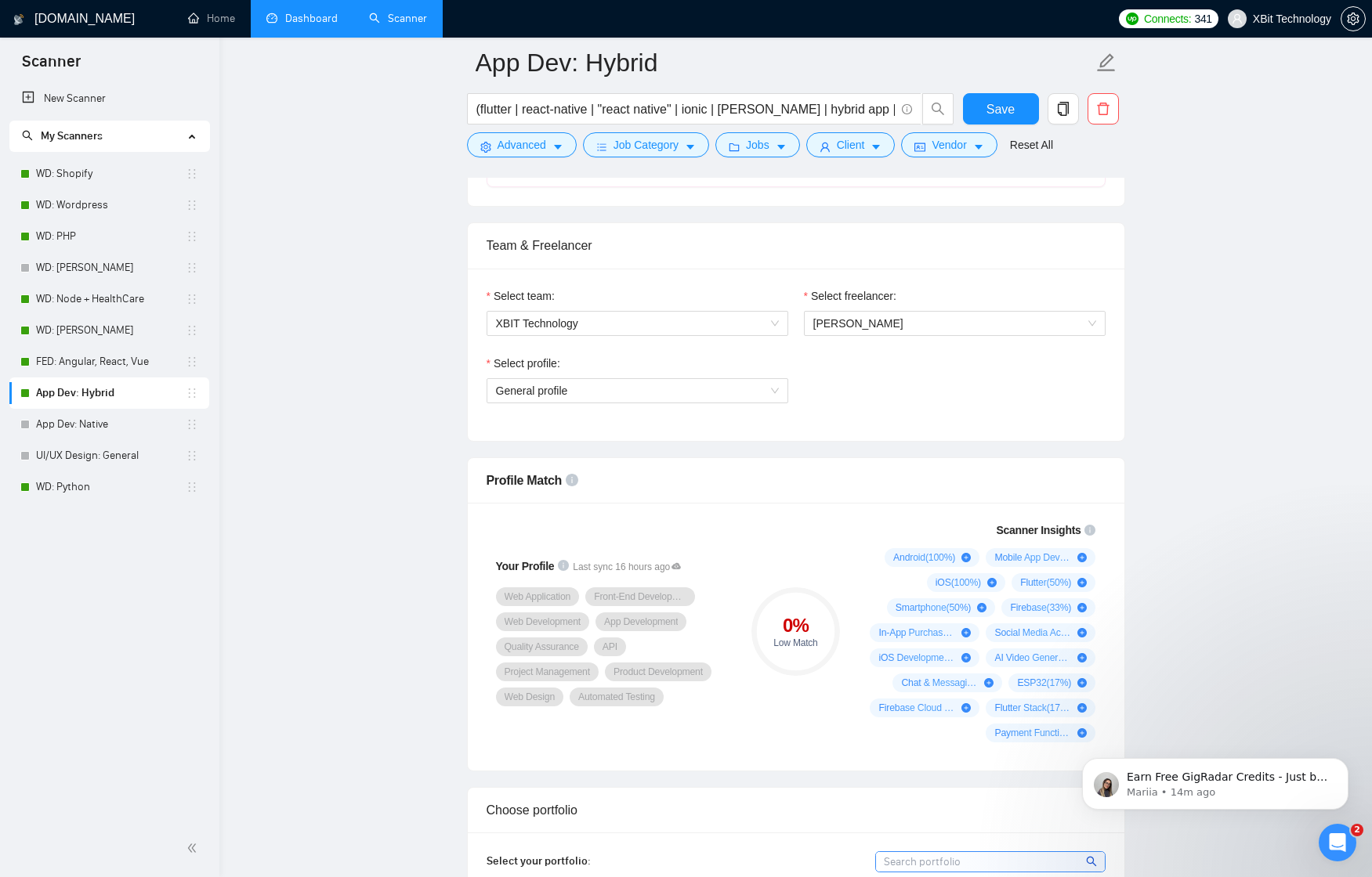
scroll to position [752, 0]
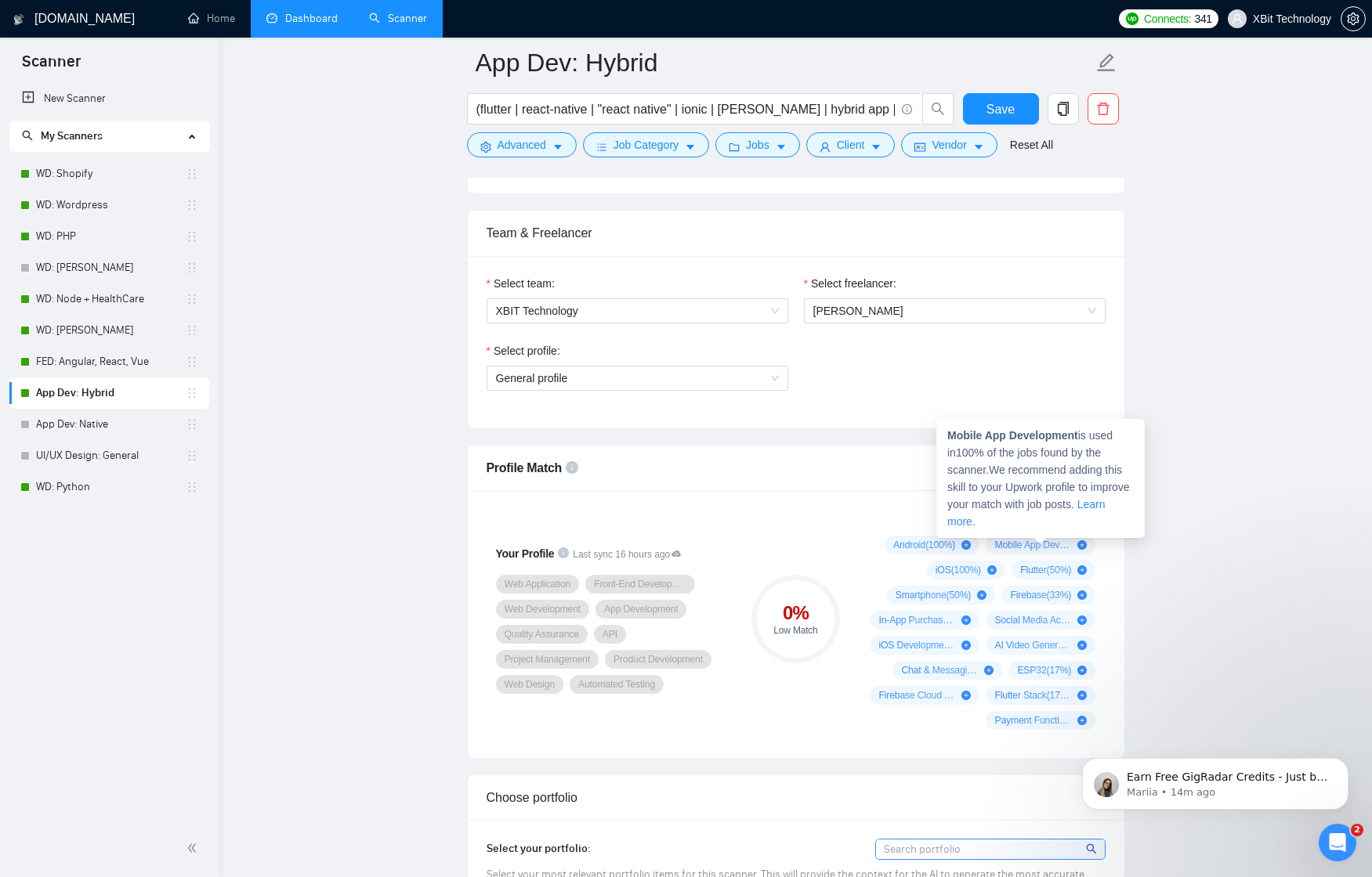
click at [1035, 438] on strong "Mobile App Development" at bounding box center [1013, 434] width 131 height 12
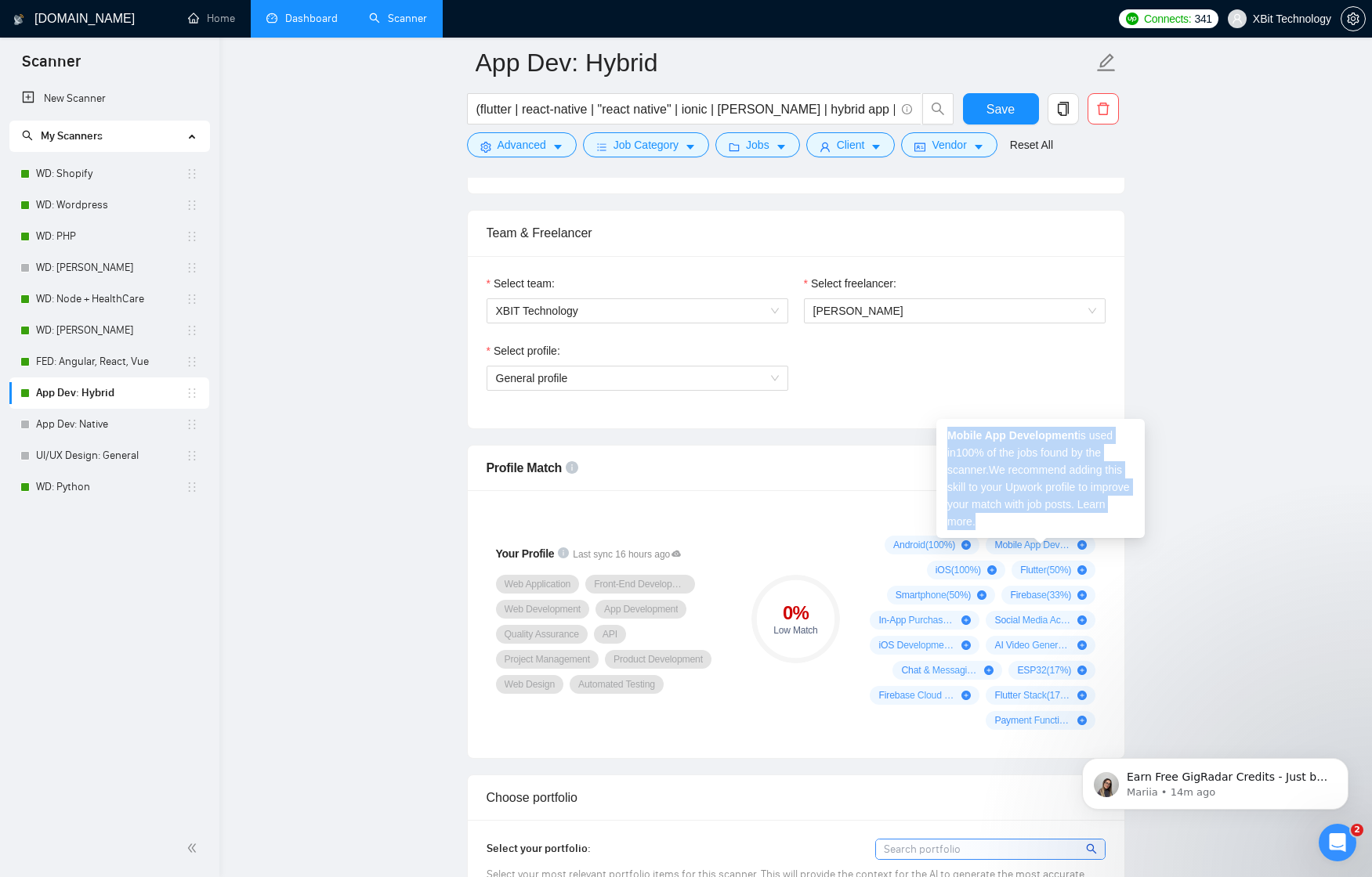
click at [1035, 438] on strong "Mobile App Development" at bounding box center [1013, 434] width 131 height 12
drag, startPoint x: 947, startPoint y: 436, endPoint x: 1084, endPoint y: 433, distance: 137.0
click at [1084, 433] on span "Mobile App Development is used in 100 % of the jobs found by the scanner. We re…" at bounding box center [1038, 478] width 183 height 98
copy span "Mobile App Development"
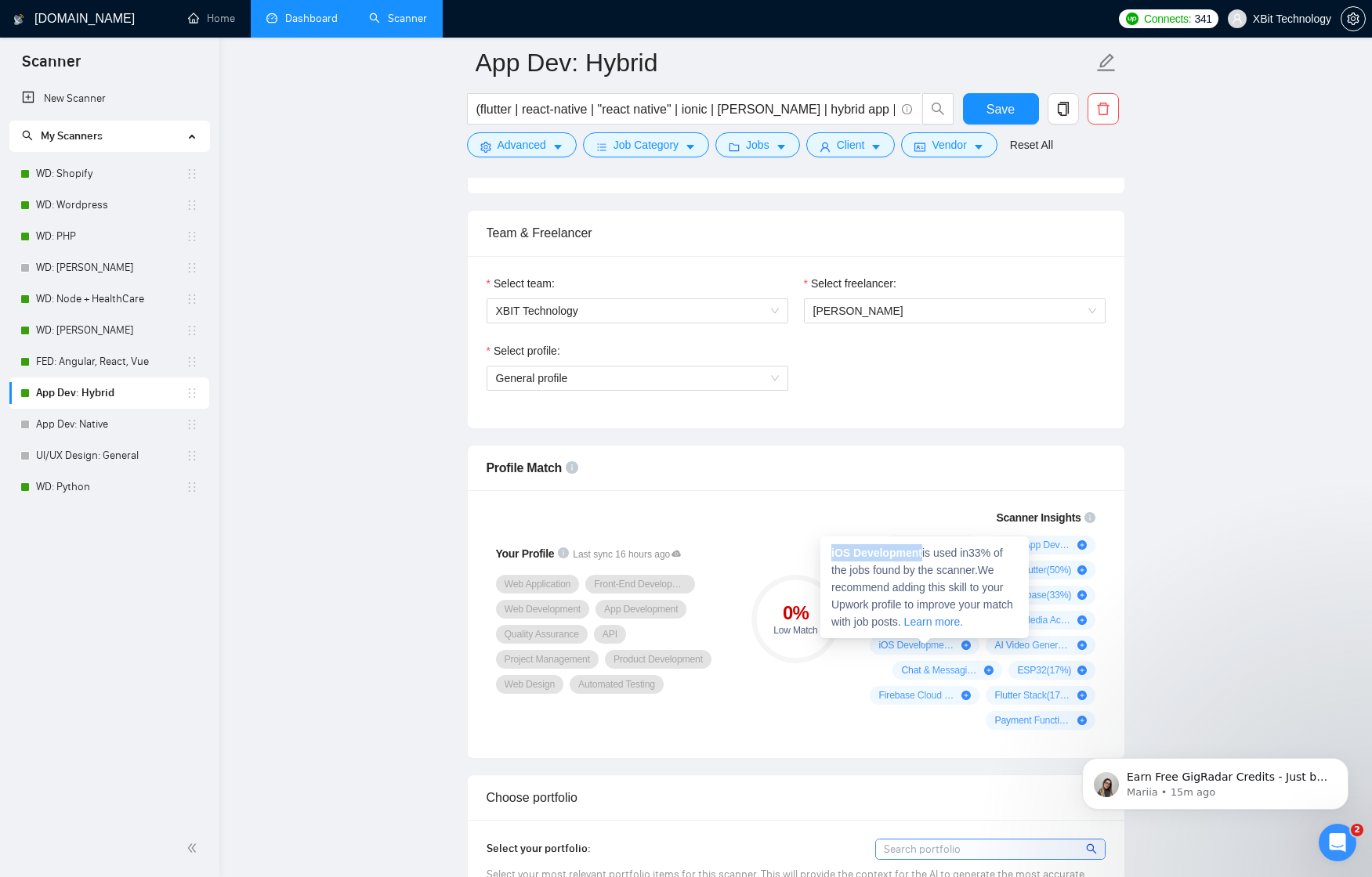
drag, startPoint x: 923, startPoint y: 552, endPoint x: 823, endPoint y: 554, distance: 100.0
click at [823, 554] on div "iOS Development is used in 33 % of the jobs found by the scanner. We recommend …" at bounding box center [924, 587] width 208 height 102
copy strong "iOS Development"
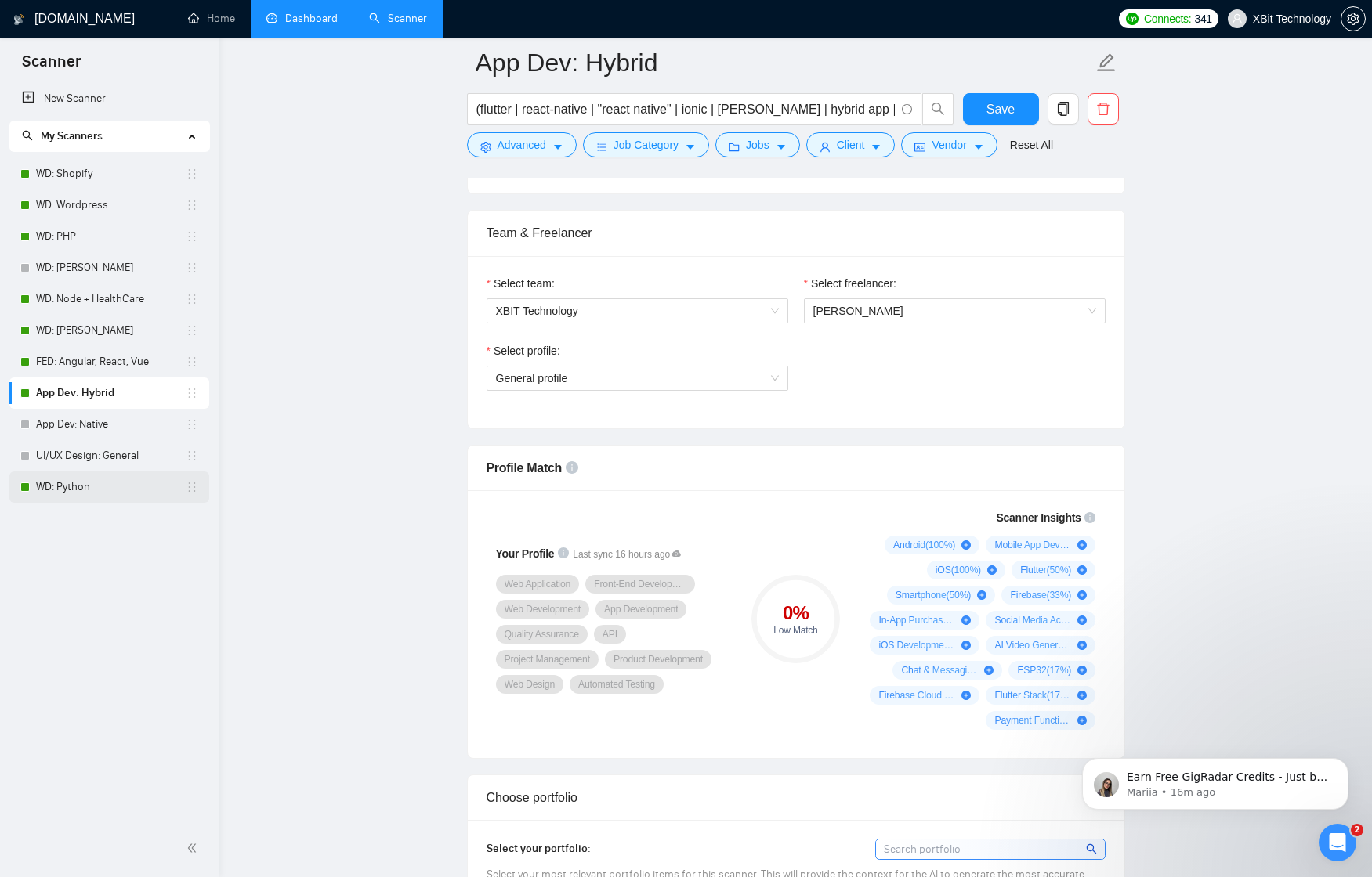
click at [93, 487] on link "WD: Python" at bounding box center [111, 487] width 149 height 31
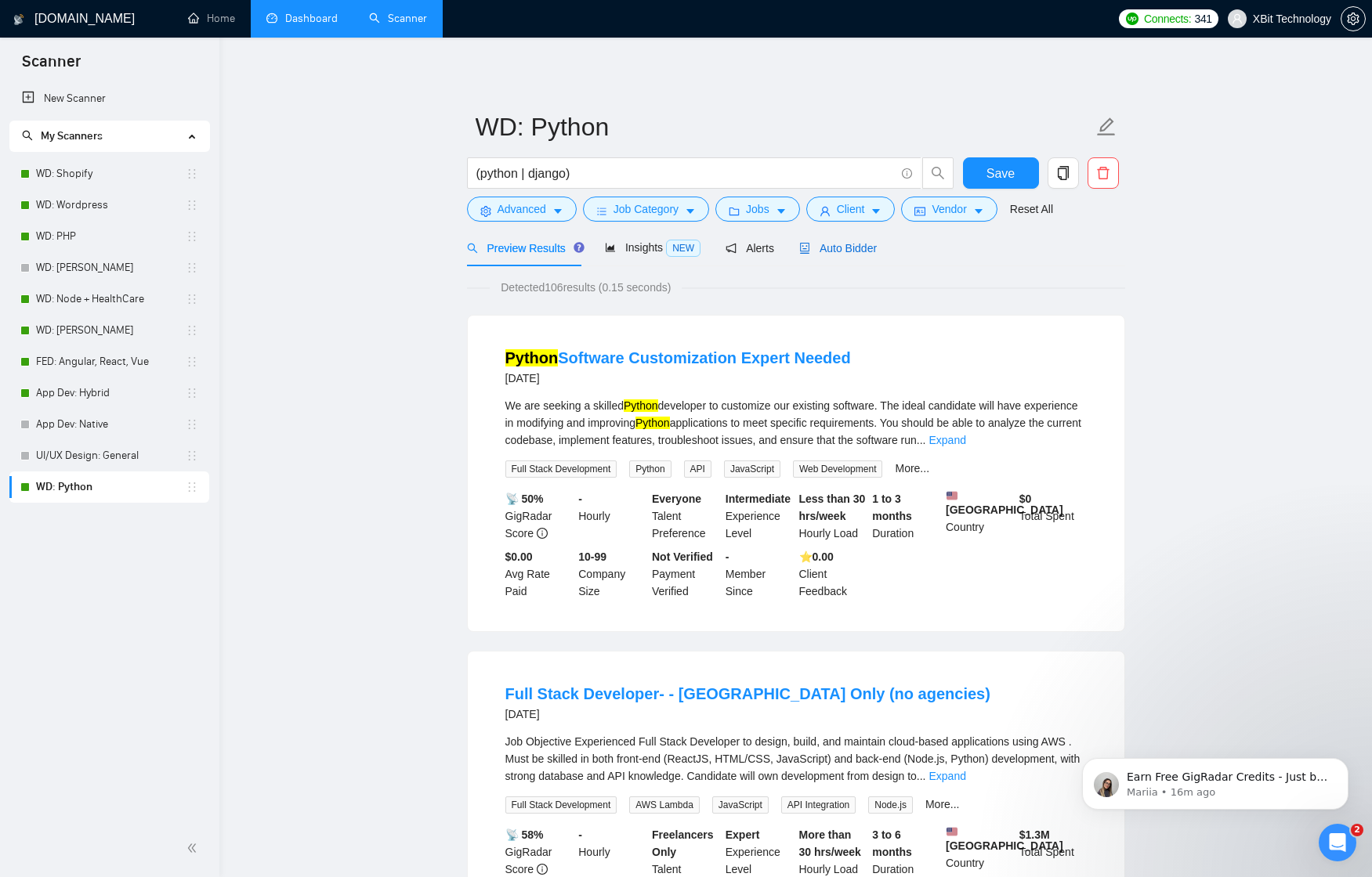
click at [851, 244] on span "Auto Bidder" at bounding box center [837, 248] width 78 height 12
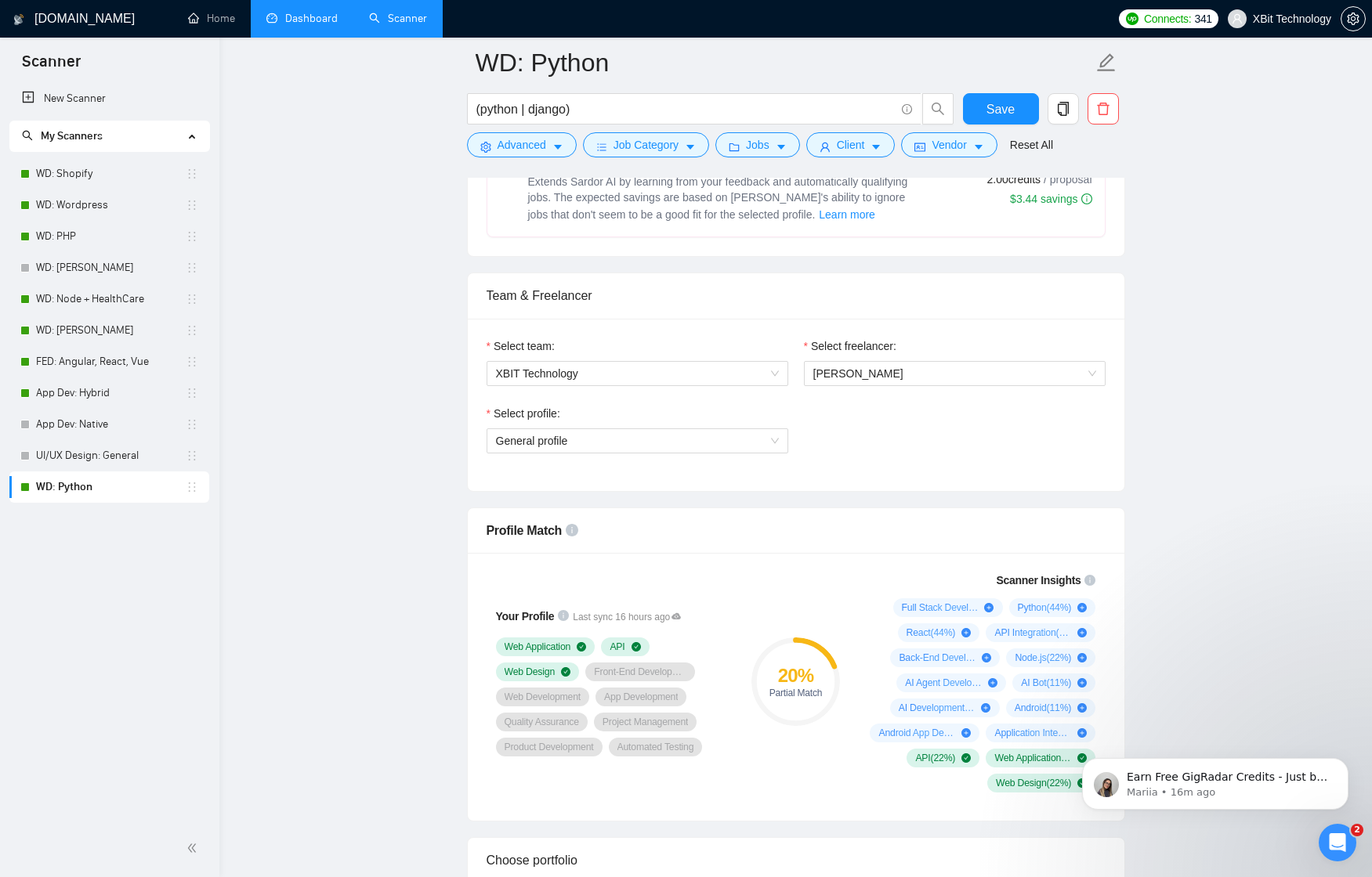
scroll to position [690, 0]
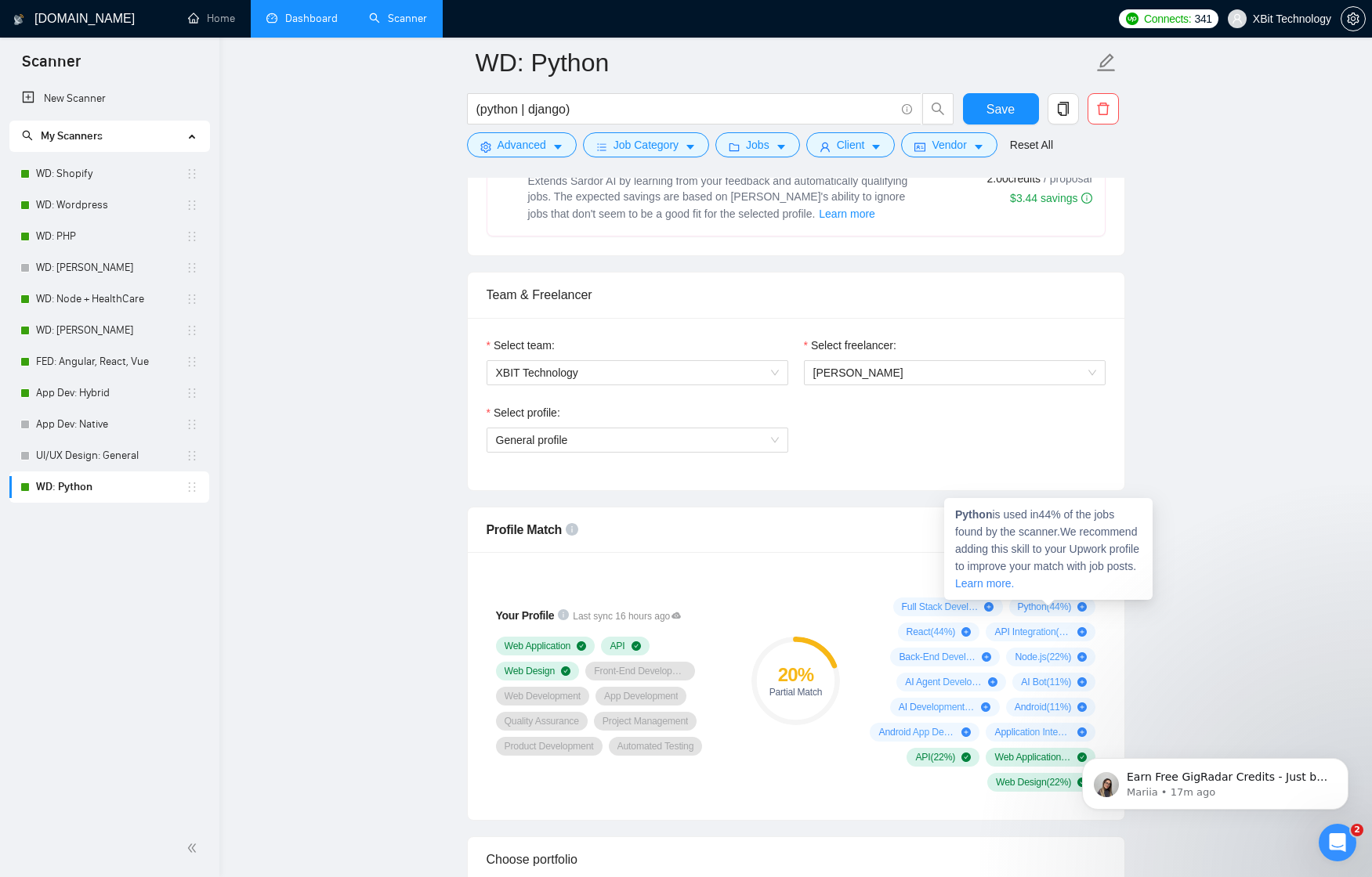
click at [1036, 604] on span "Python ( 44 %)" at bounding box center [1045, 607] width 54 height 12
copy span "Python"
